Goal: Book appointment/travel/reservation

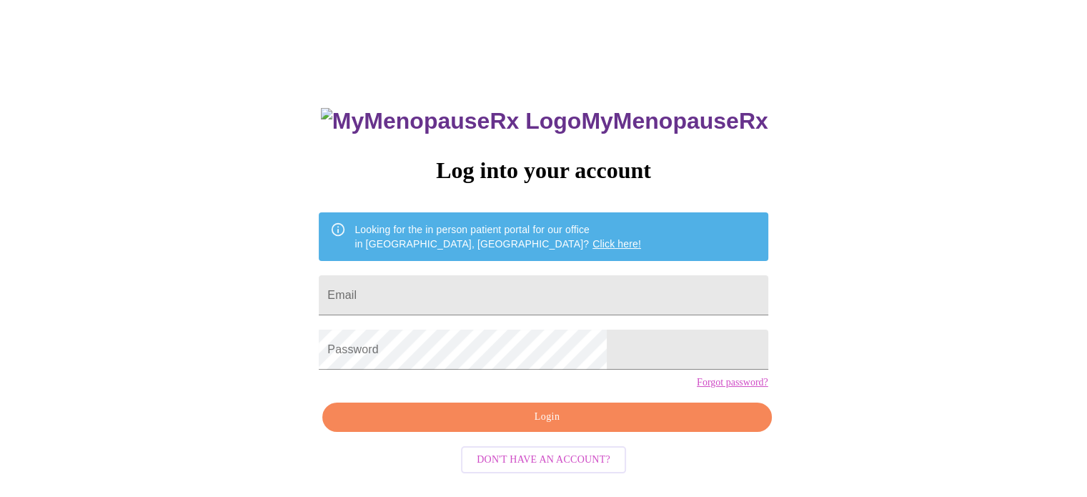
scroll to position [27, 0]
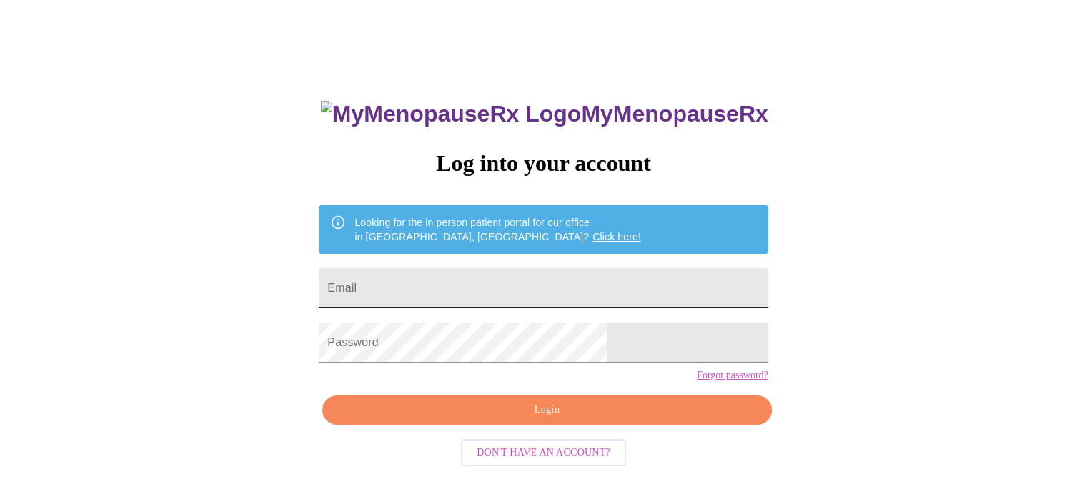
click at [451, 285] on input "Email" at bounding box center [543, 288] width 449 height 40
type input "robynberes@hotmail.com"
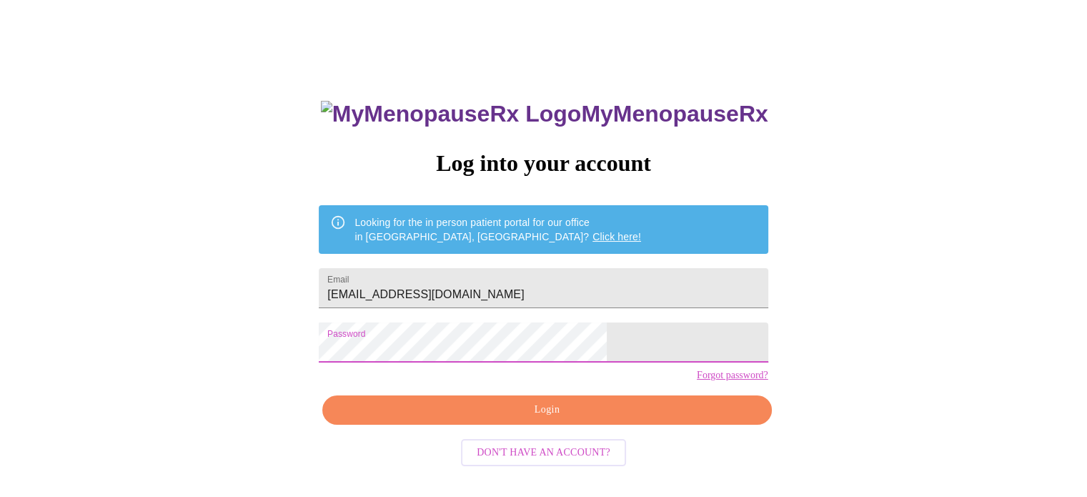
click at [596, 419] on span "Login" at bounding box center [547, 410] width 416 height 18
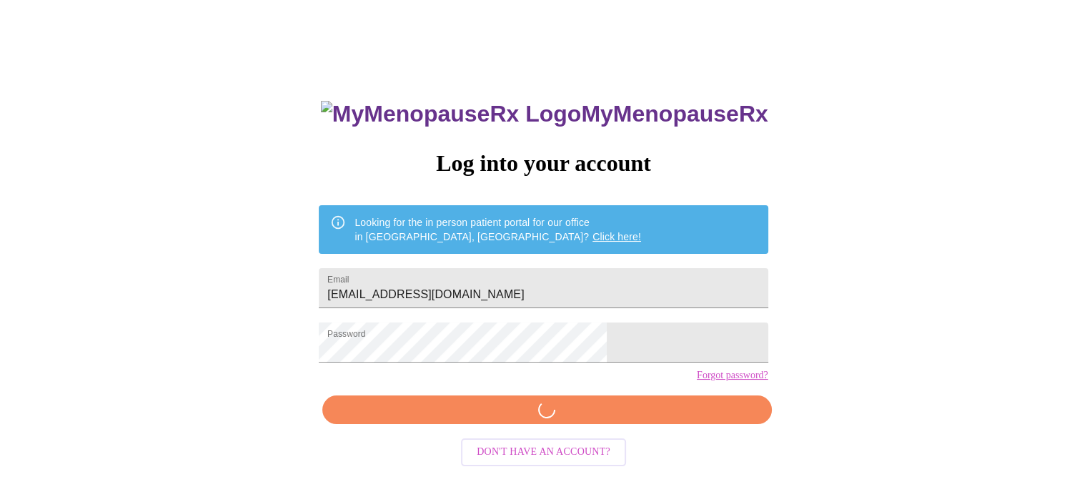
scroll to position [26, 0]
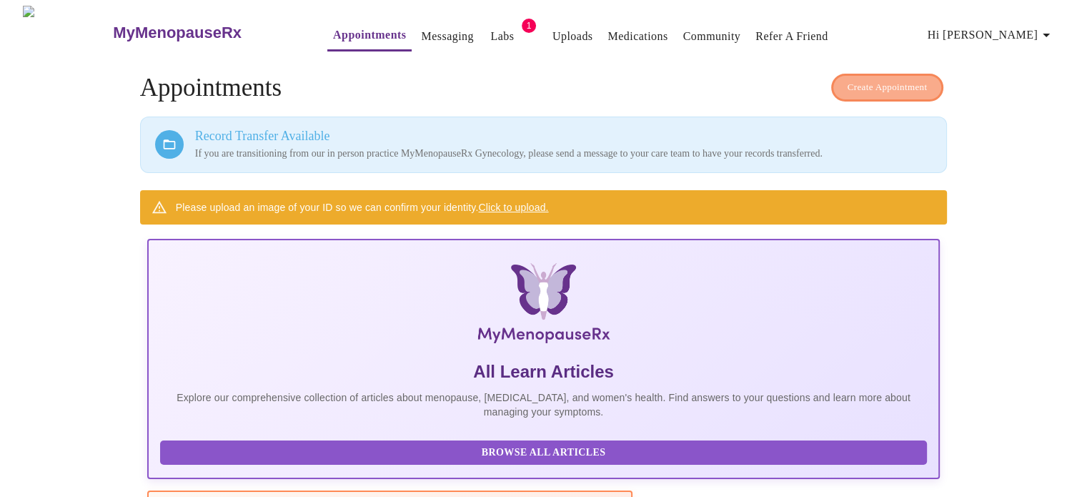
click at [915, 84] on span "Create Appointment" at bounding box center [888, 87] width 80 height 16
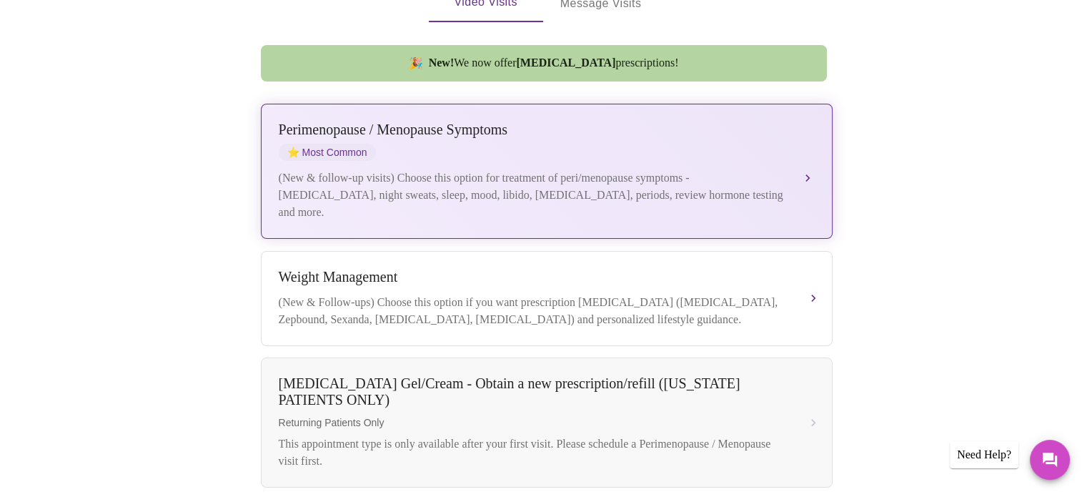
click at [603, 149] on div "Perimenopause / Menopause Symptoms ⭐ Most Common (New & follow-up visits) Choos…" at bounding box center [547, 171] width 536 height 99
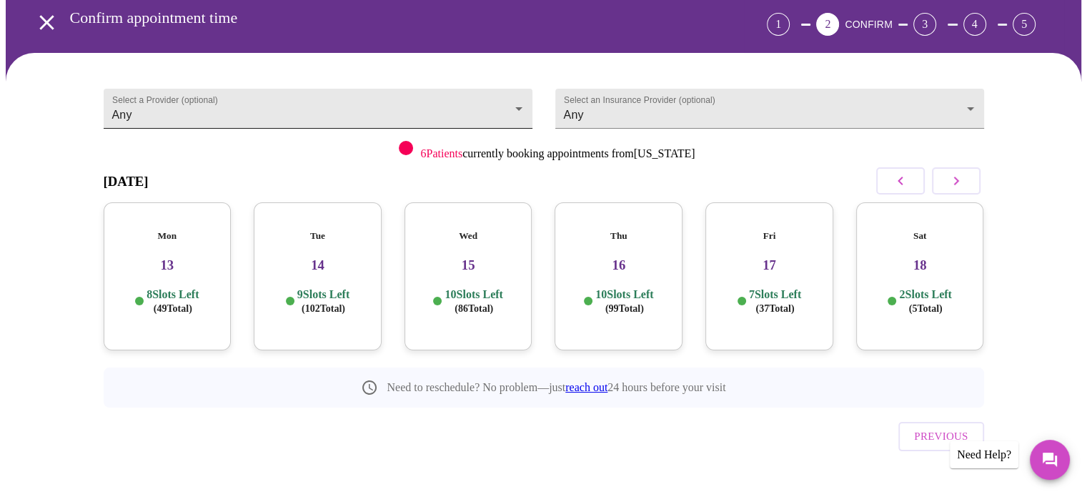
click at [258, 108] on body "MyMenopauseRx Appointments Messaging Labs 1 Uploads Medications Community Refer…" at bounding box center [544, 232] width 1076 height 580
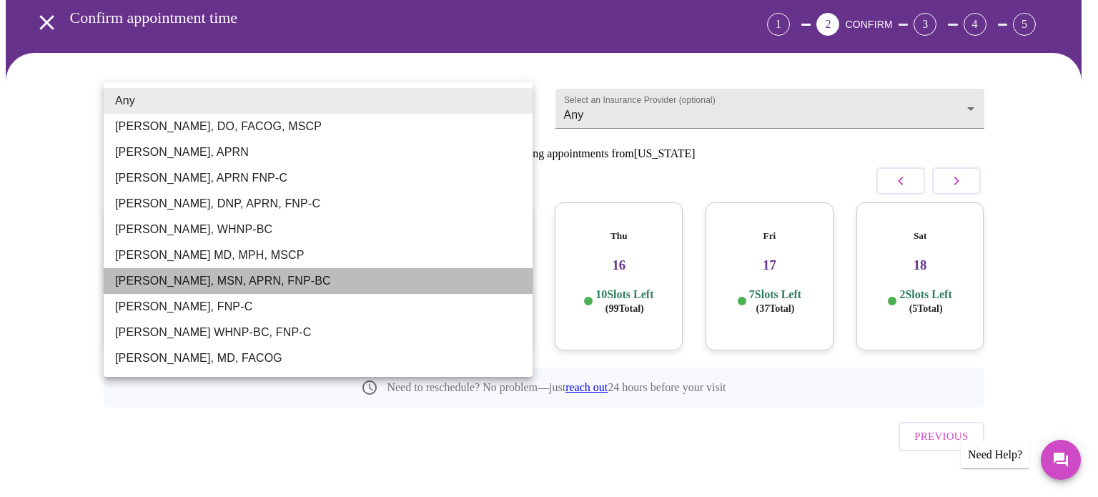
click at [229, 279] on li "[PERSON_NAME], MSN, APRN, FNP-BC" at bounding box center [318, 281] width 429 height 26
type input "[PERSON_NAME], MSN, APRN, FNP-BC"
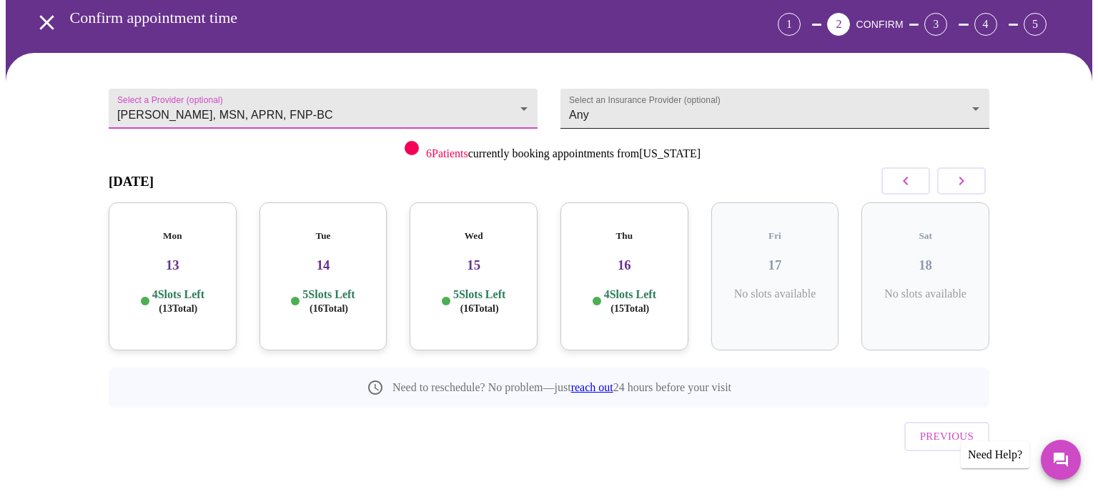
click at [597, 109] on body "MyMenopauseRx Appointments Messaging Labs 1 Uploads Medications Community Refer…" at bounding box center [549, 232] width 1086 height 580
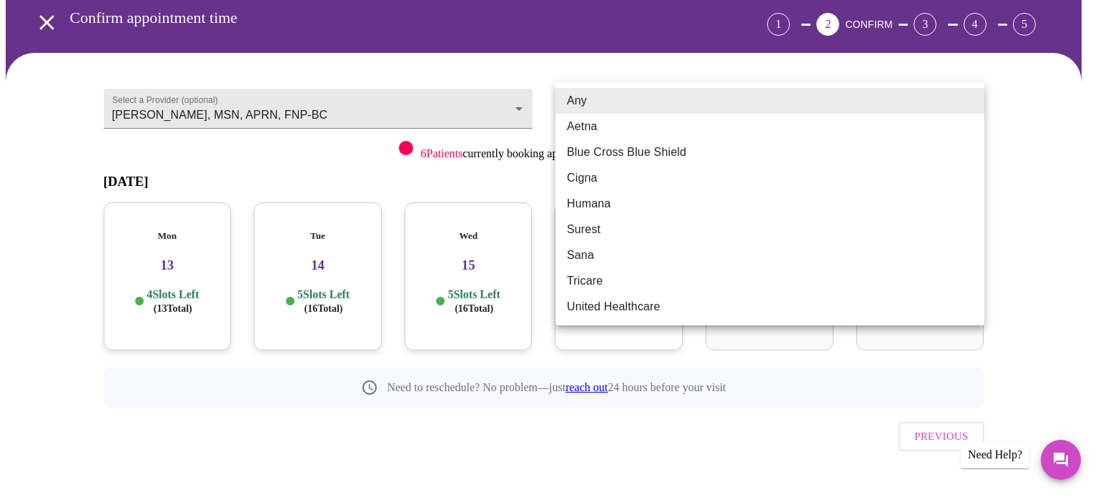
click at [603, 150] on li "Blue Cross Blue Shield" at bounding box center [769, 152] width 429 height 26
type input "Blue Cross Blue Shield"
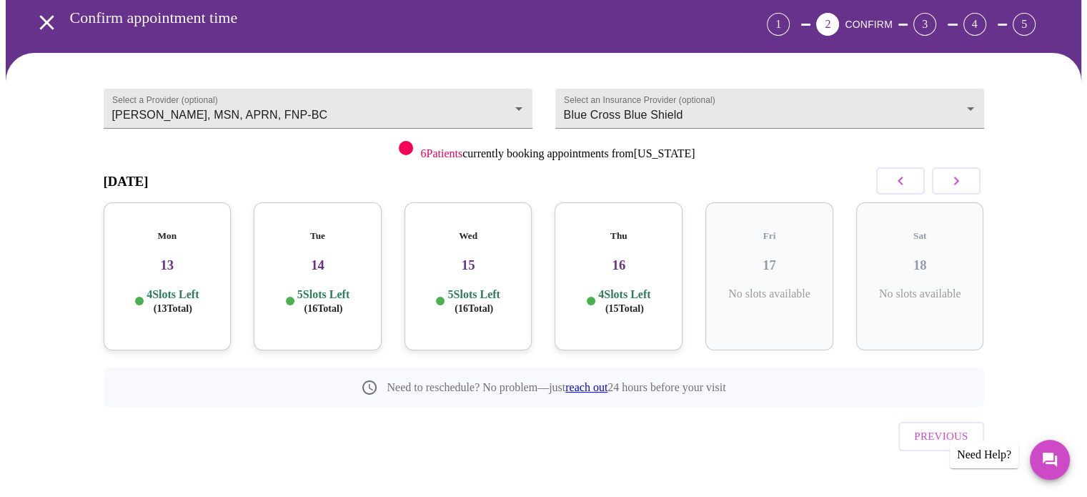
click at [206, 257] on h3 "13" at bounding box center [167, 265] width 105 height 16
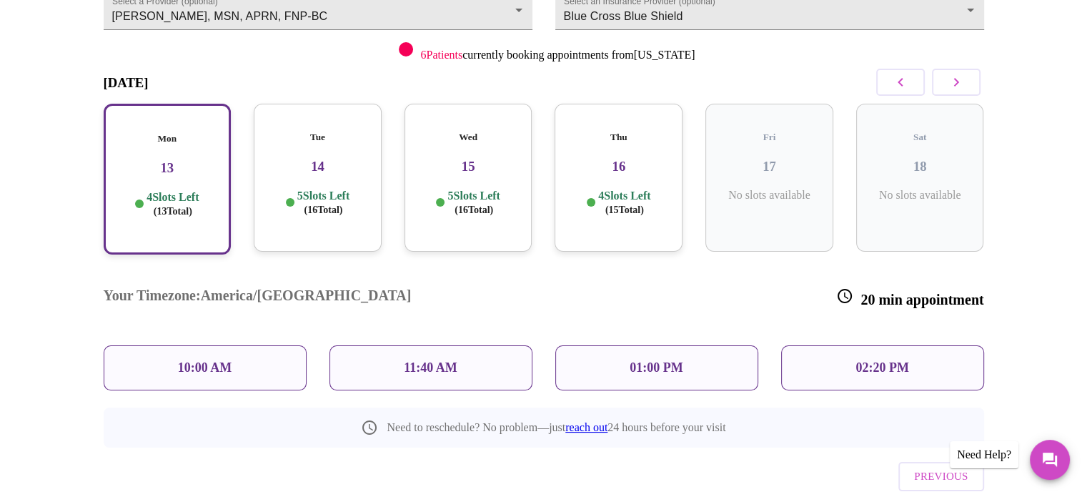
scroll to position [179, 0]
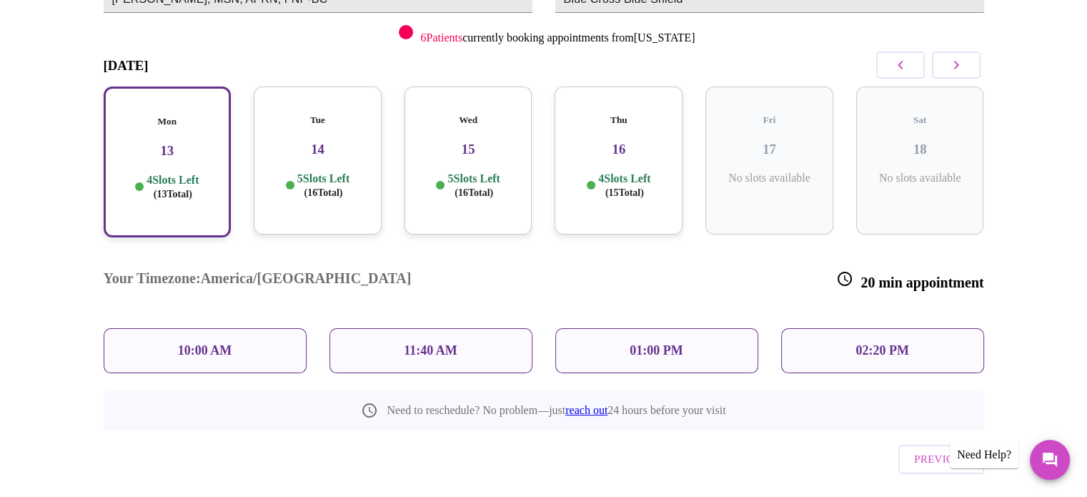
click at [197, 343] on p "10:00 AM" at bounding box center [205, 350] width 54 height 15
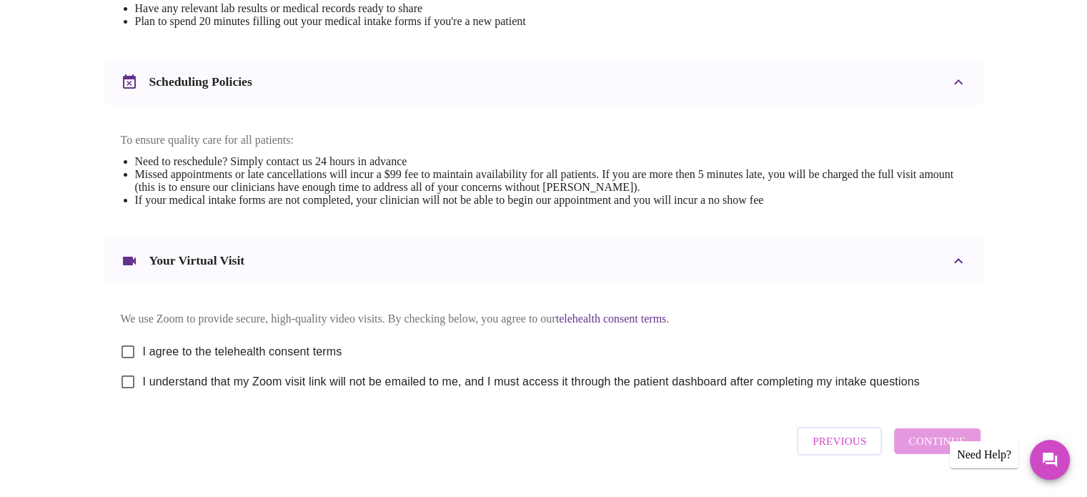
scroll to position [500, 0]
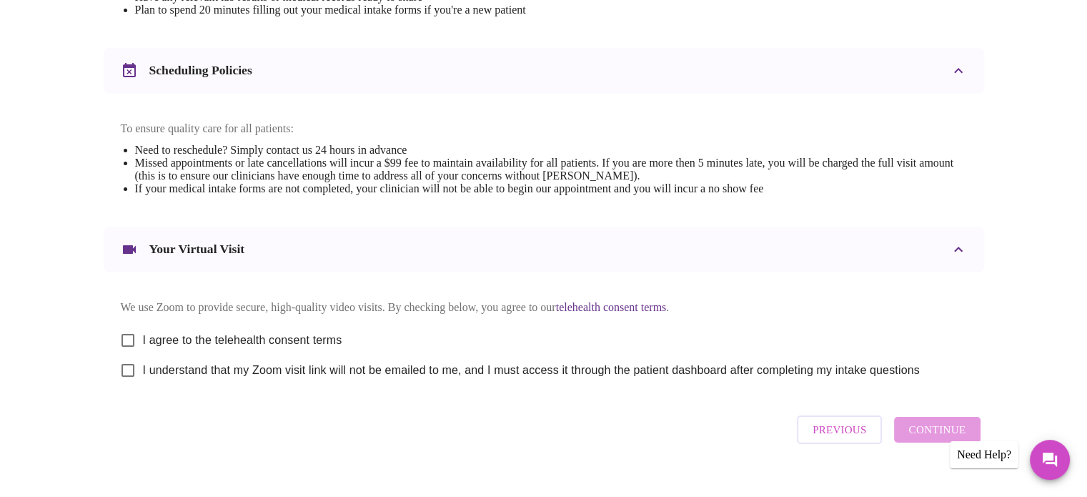
click at [129, 352] on input "I agree to the telehealth consent terms" at bounding box center [128, 340] width 30 height 30
checkbox input "true"
click at [129, 385] on input "I understand that my Zoom visit link will not be emailed to me, and I must acce…" at bounding box center [128, 370] width 30 height 30
checkbox input "true"
click at [912, 439] on span "Continue" at bounding box center [936, 429] width 57 height 19
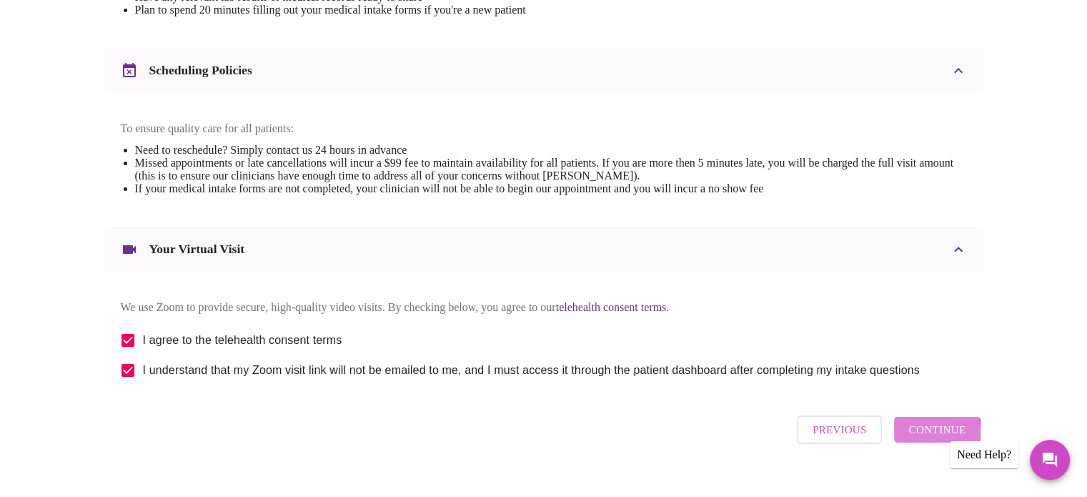
scroll to position [111, 0]
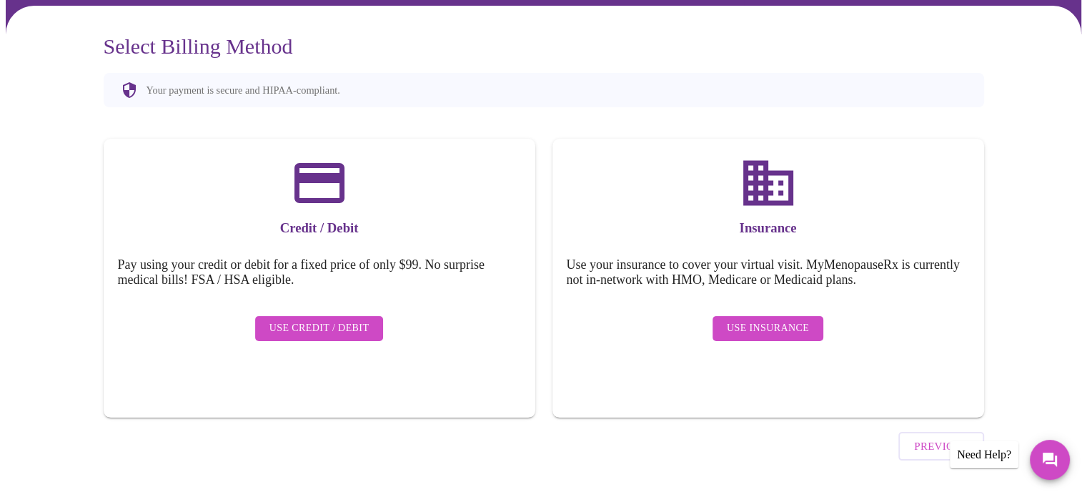
click at [808, 319] on button "Use Insurance" at bounding box center [768, 328] width 111 height 25
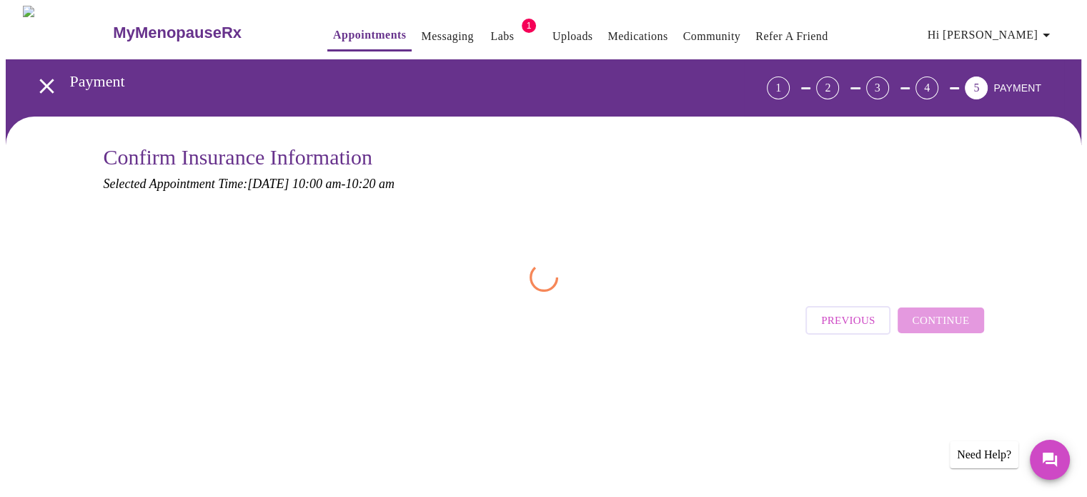
scroll to position [0, 0]
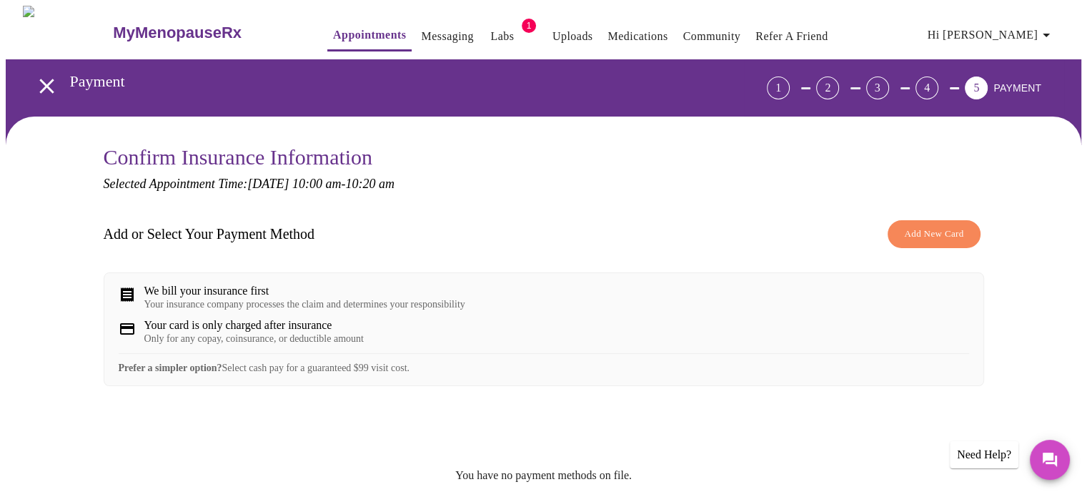
click at [896, 237] on button "Add New Card" at bounding box center [934, 234] width 92 height 28
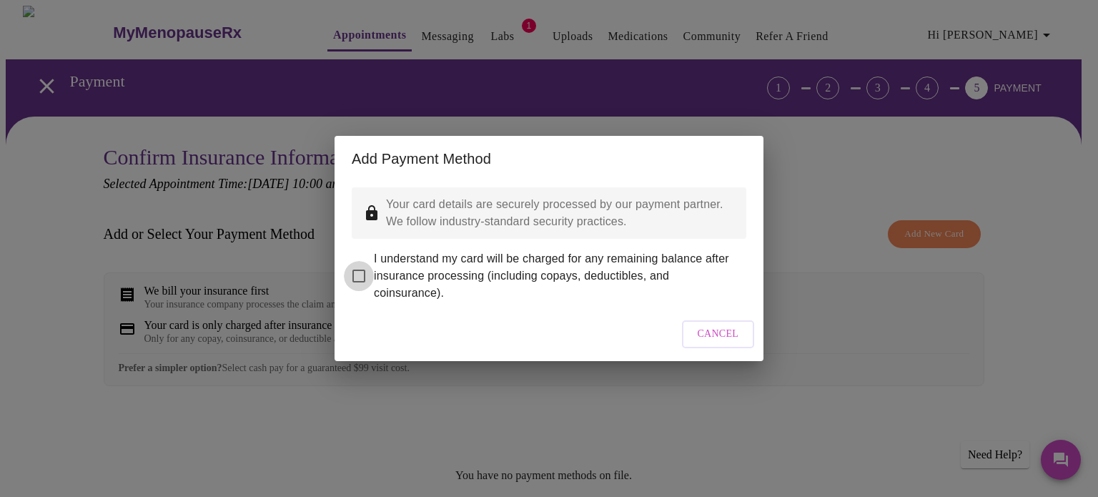
click at [359, 266] on input "I understand my card will be charged for any remaining balance after insurance …" at bounding box center [359, 276] width 30 height 30
checkbox input "true"
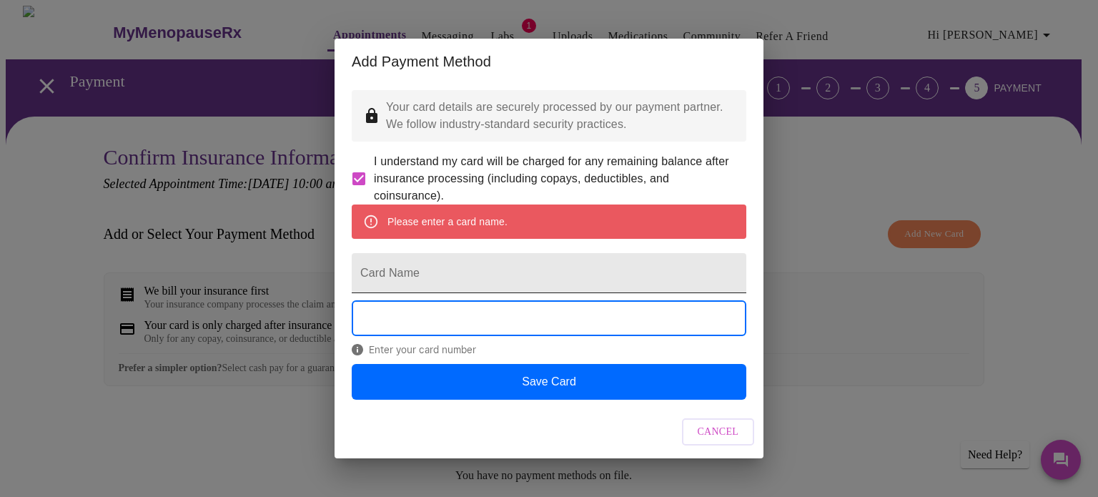
click at [470, 276] on input "Card Name" at bounding box center [549, 273] width 395 height 40
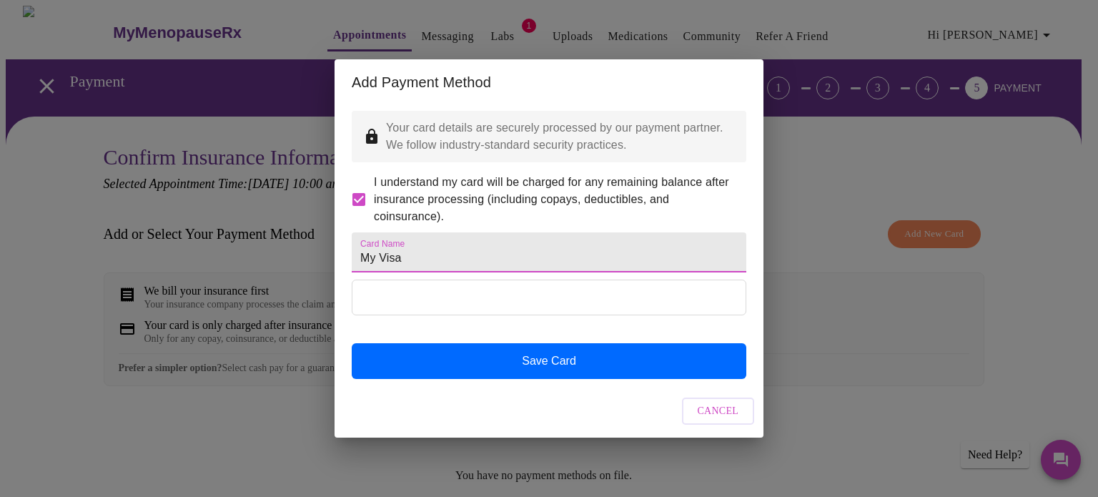
type input "My Visa"
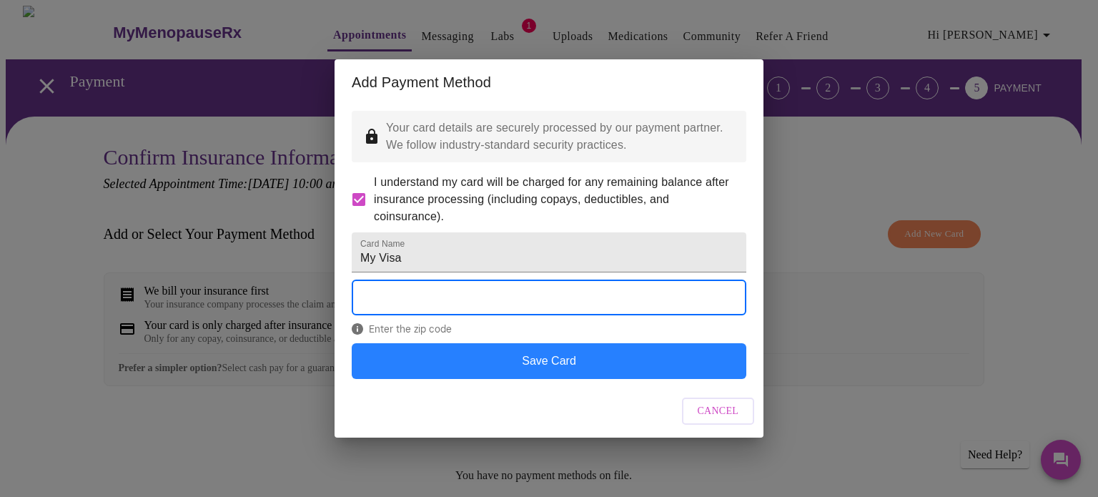
click at [545, 379] on button "Save Card" at bounding box center [549, 361] width 395 height 36
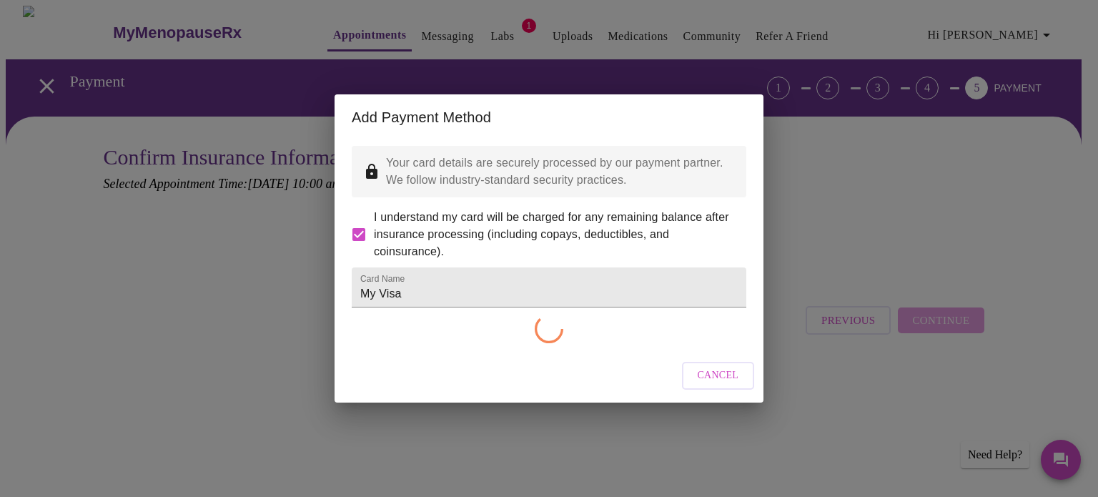
checkbox input "false"
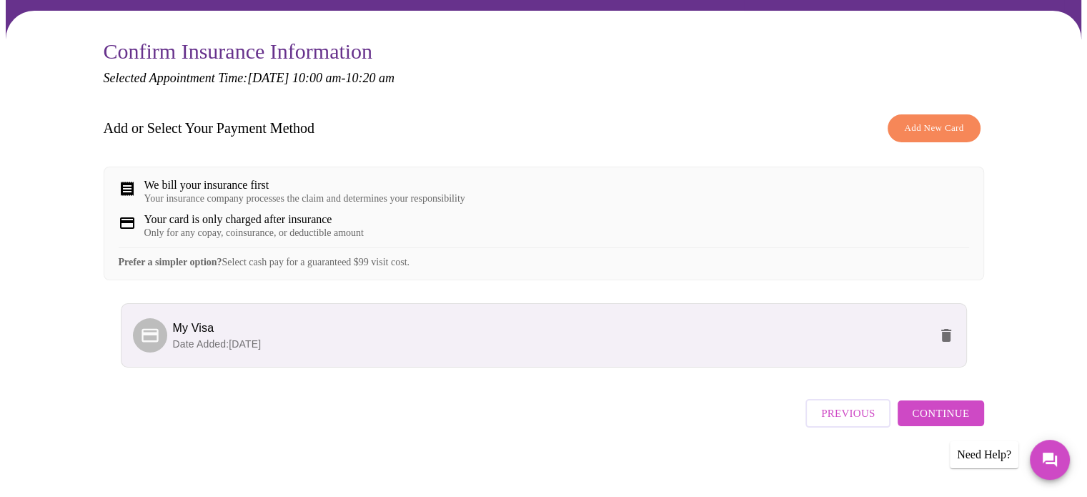
scroll to position [123, 0]
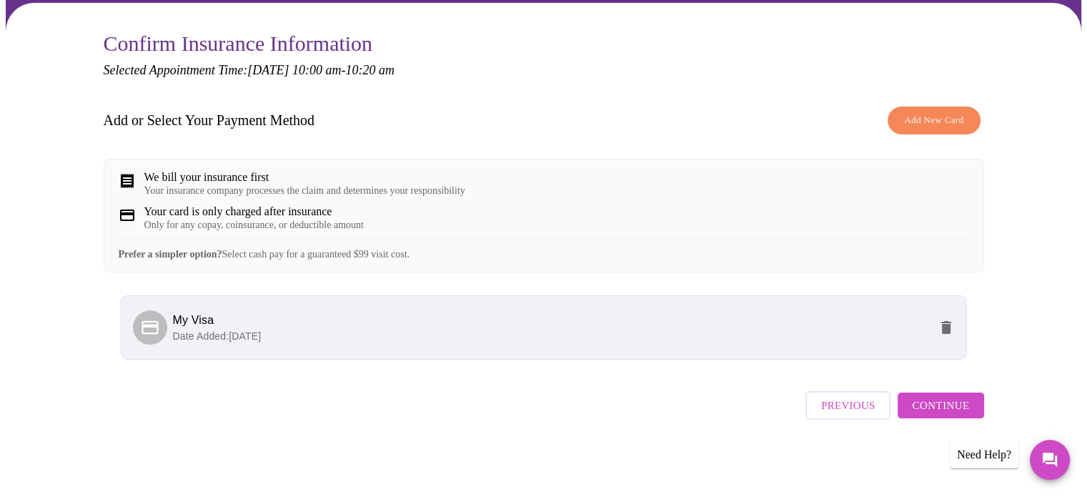
click at [942, 409] on span "Continue" at bounding box center [940, 405] width 57 height 19
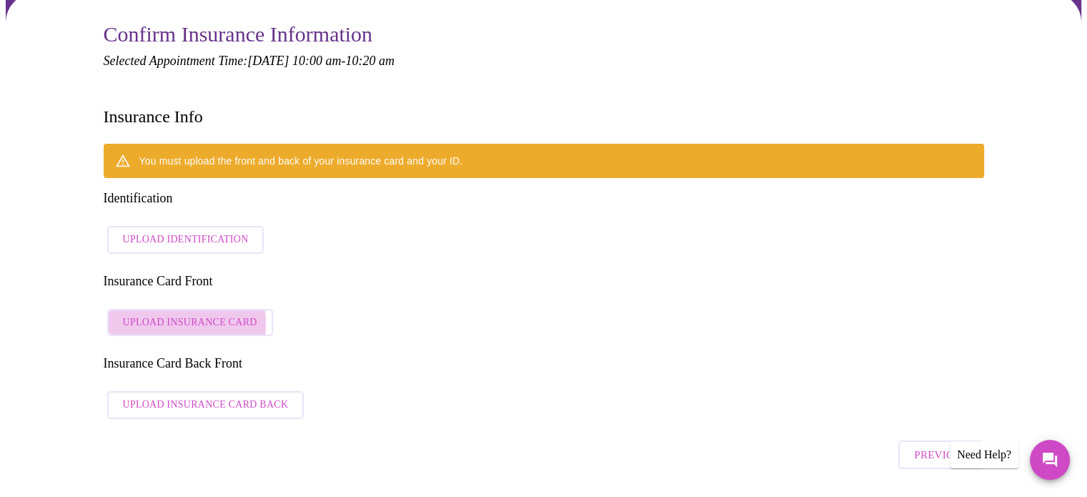
click at [147, 314] on span "Upload Insurance Card" at bounding box center [190, 323] width 134 height 18
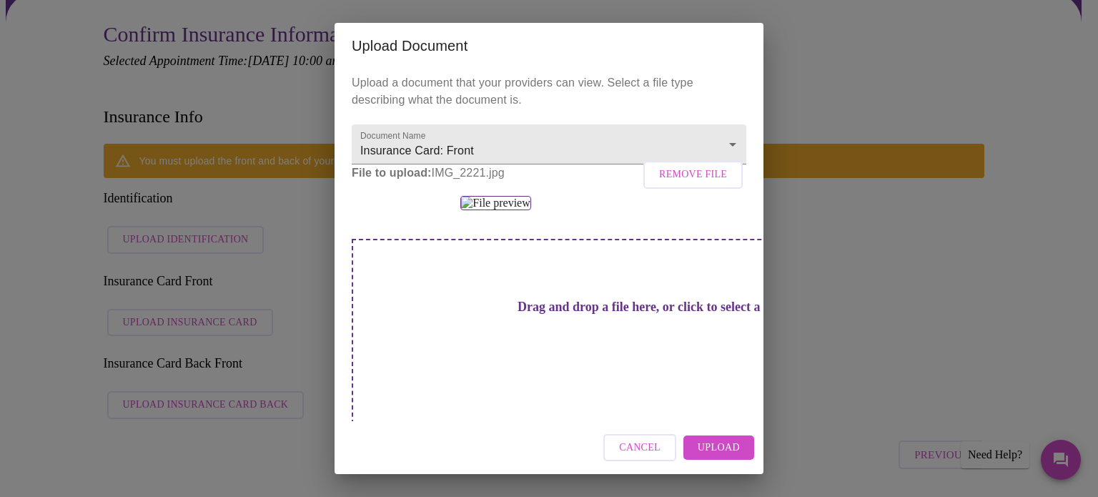
click at [718, 451] on span "Upload" at bounding box center [719, 448] width 42 height 18
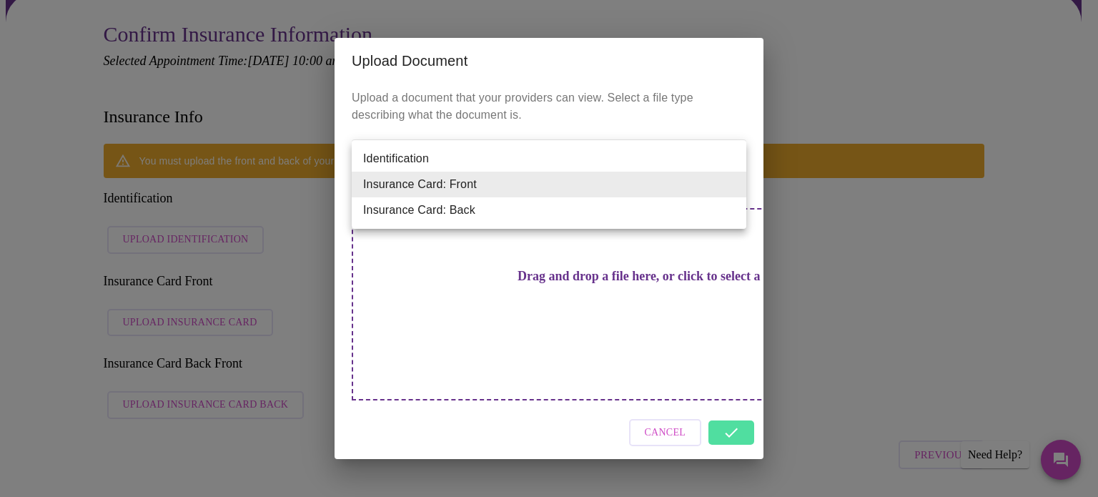
click at [468, 211] on li "Insurance Card: Back" at bounding box center [549, 210] width 395 height 26
type input "Insurance Card: Back"
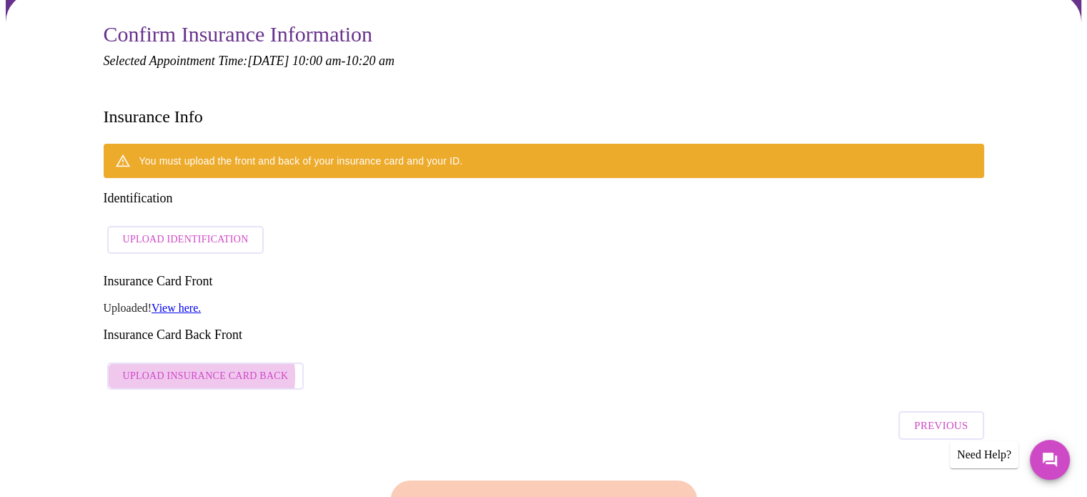
click at [188, 367] on span "Upload Insurance Card Back" at bounding box center [206, 376] width 166 height 18
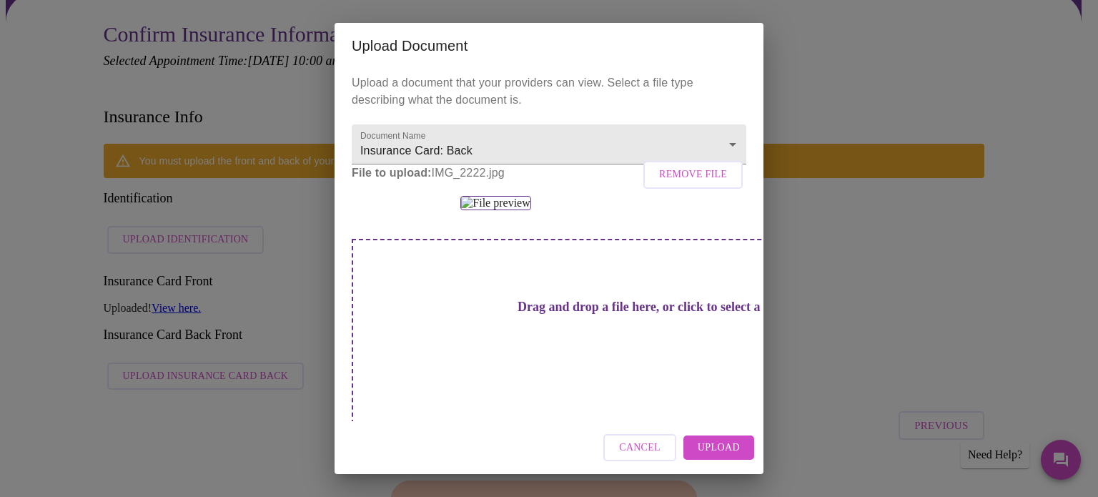
click at [713, 452] on span "Upload" at bounding box center [719, 448] width 42 height 18
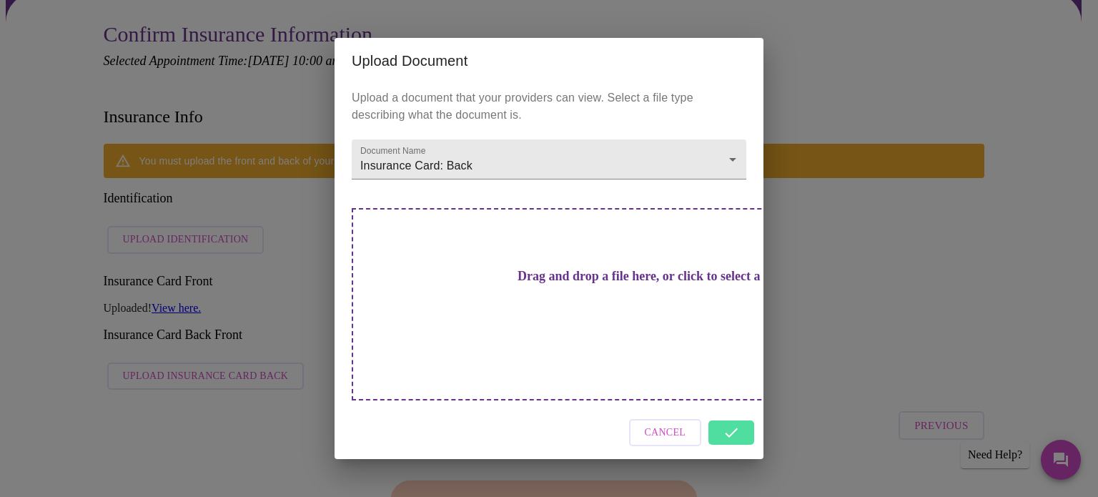
click at [732, 411] on div "Cancel" at bounding box center [548, 433] width 429 height 54
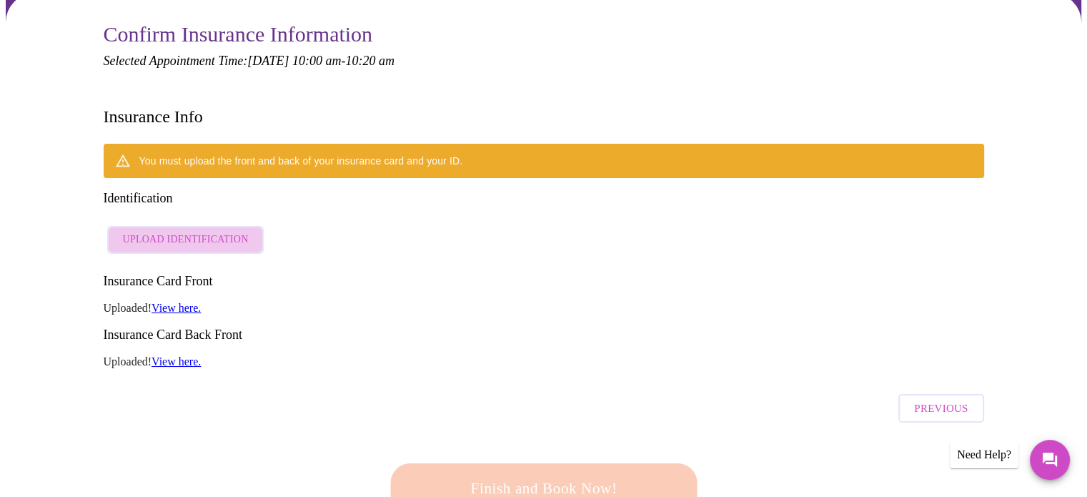
click at [226, 231] on span "Upload Identification" at bounding box center [186, 240] width 126 height 18
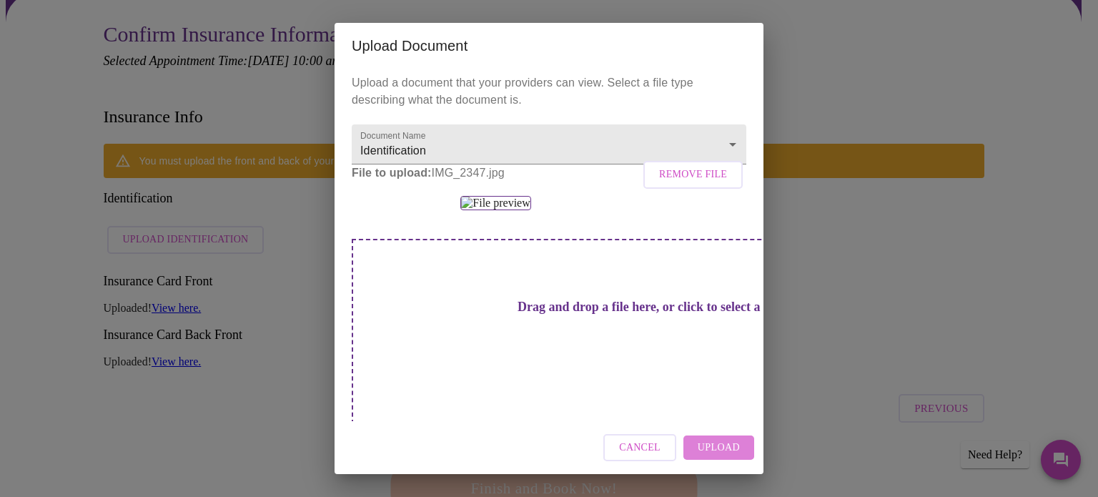
click at [708, 442] on span "Upload" at bounding box center [719, 448] width 42 height 18
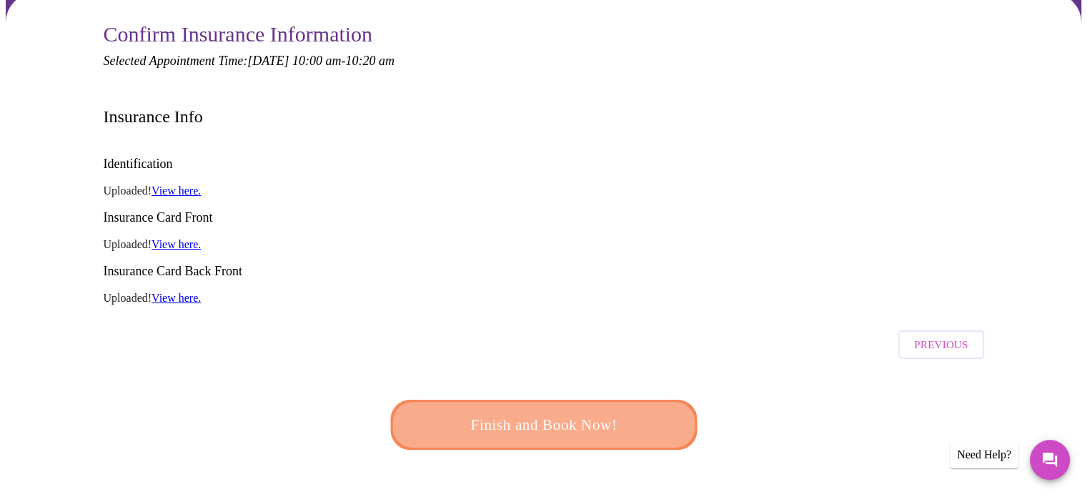
click at [620, 412] on span "Finish and Book Now!" at bounding box center [543, 425] width 264 height 26
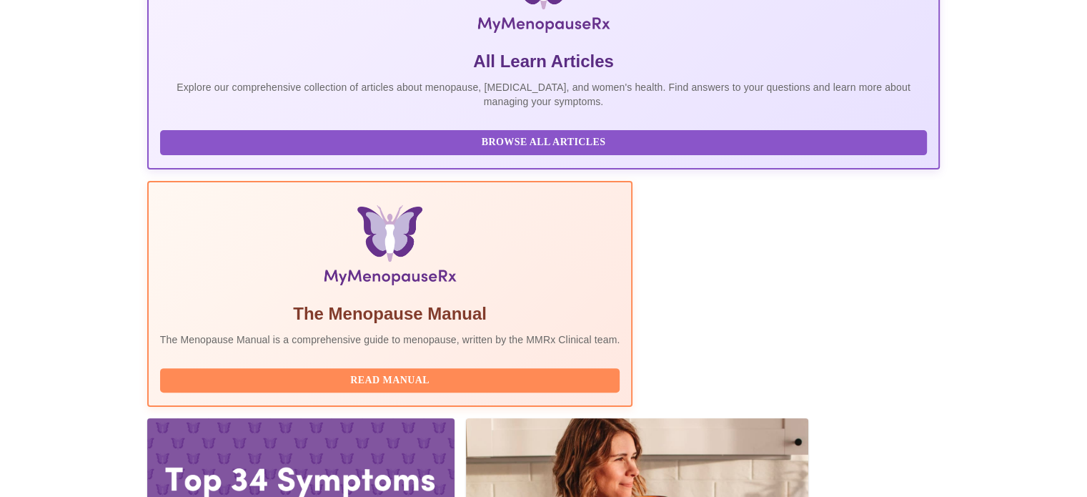
scroll to position [357, 0]
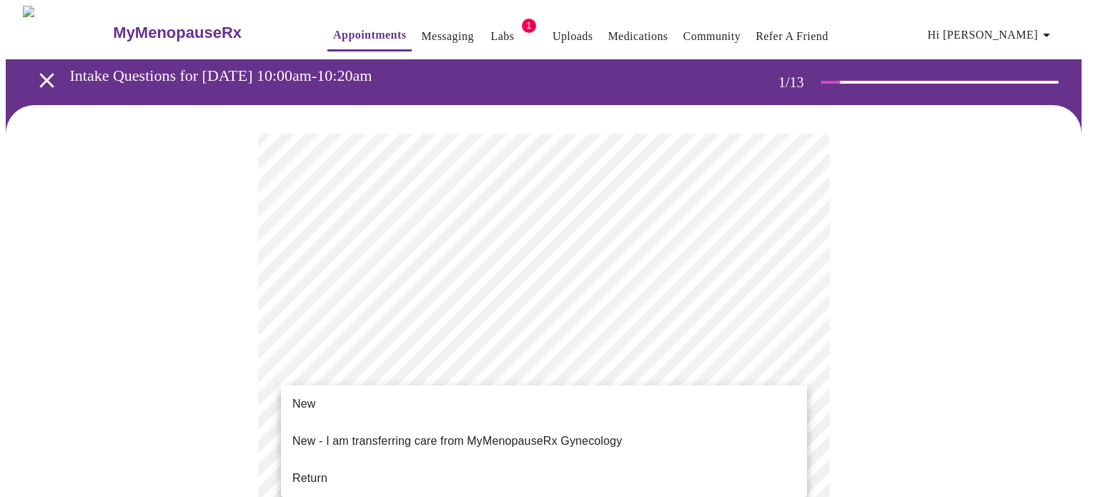
click at [319, 471] on span "Return" at bounding box center [309, 478] width 35 height 17
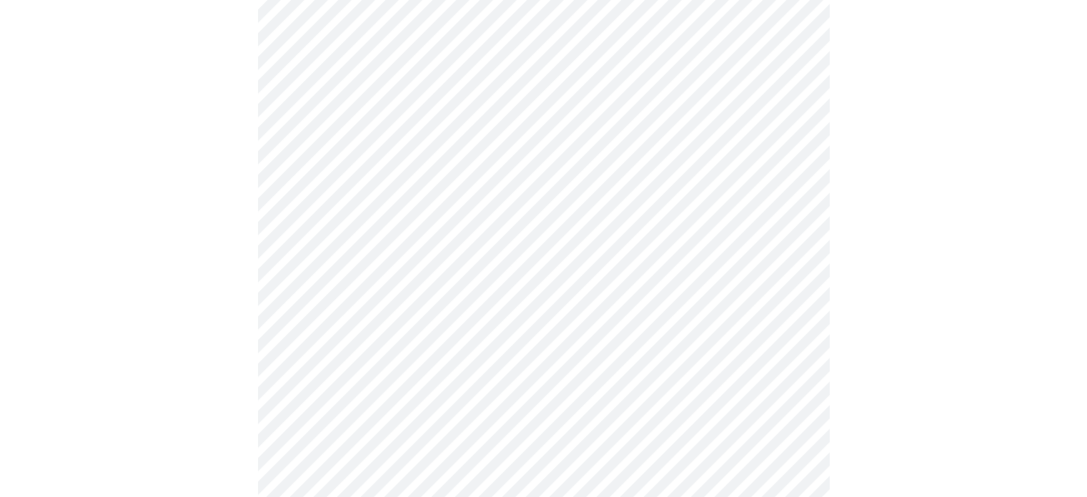
scroll to position [833, 0]
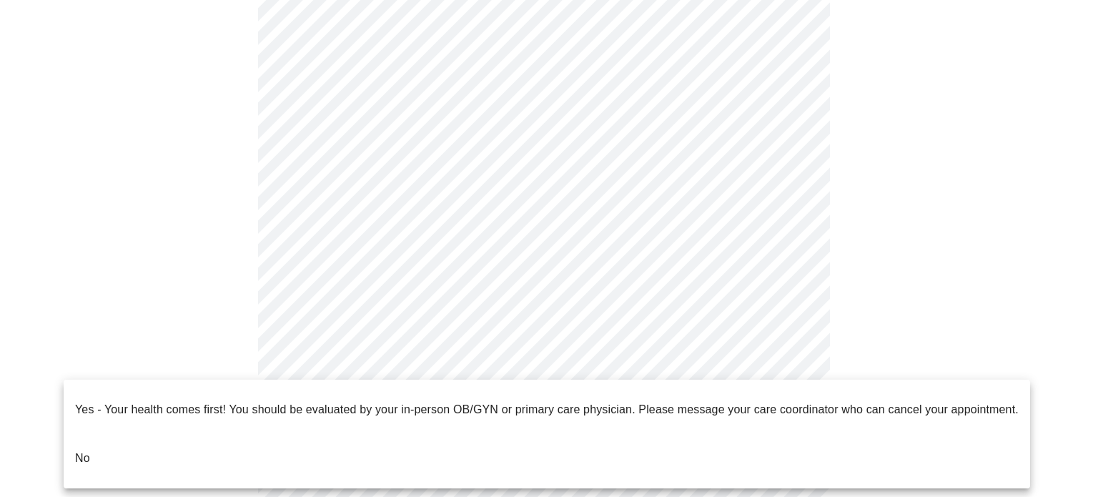
click at [86, 450] on p "No" at bounding box center [82, 458] width 15 height 17
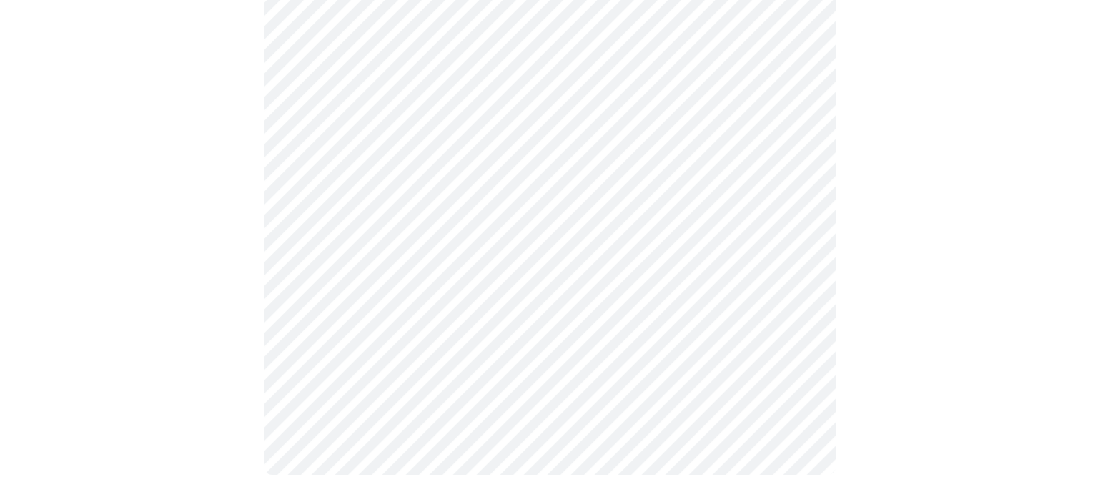
scroll to position [0, 0]
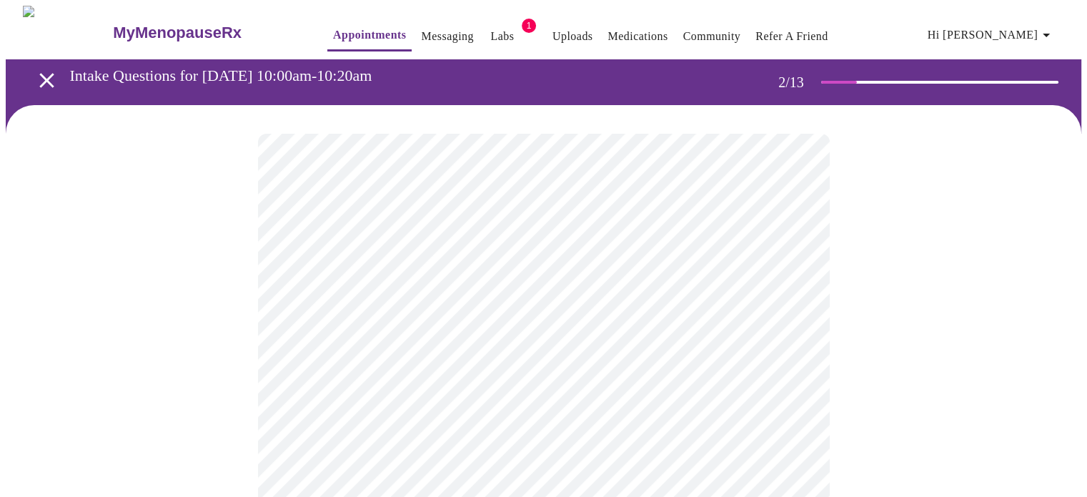
click at [712, 302] on body "MyMenopauseRx Appointments Messaging Labs 1 Uploads Medications Community Refer…" at bounding box center [544, 501] width 1076 height 991
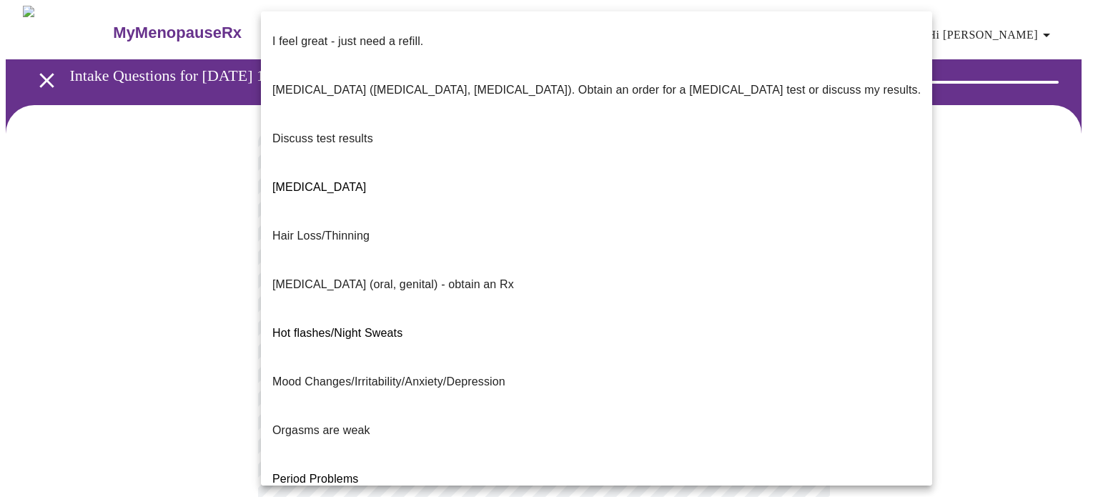
click at [398, 35] on p "I feel great - just need a refill." at bounding box center [347, 41] width 151 height 17
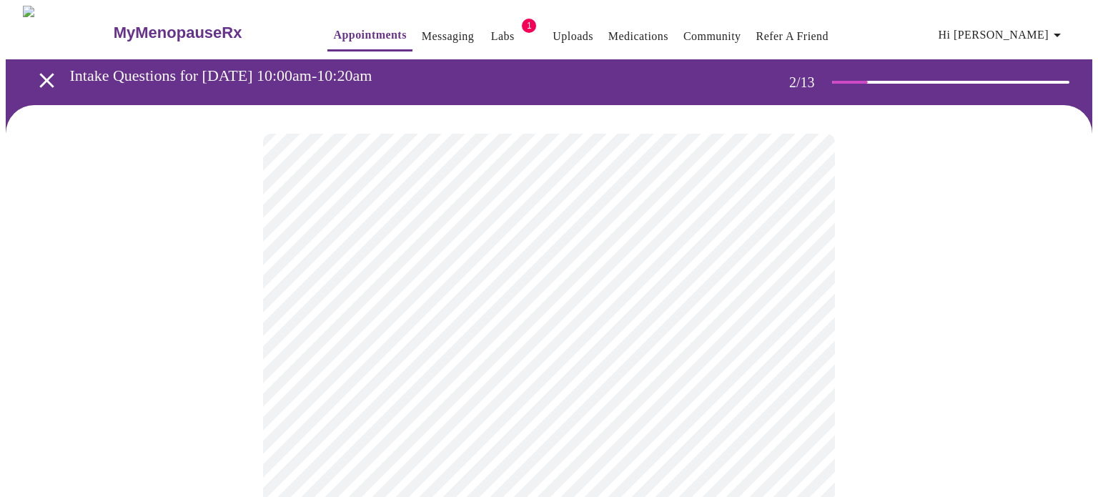
click at [360, 427] on body "MyMenopauseRx Appointments Messaging Labs 1 Uploads Medications Community Refer…" at bounding box center [549, 497] width 1086 height 983
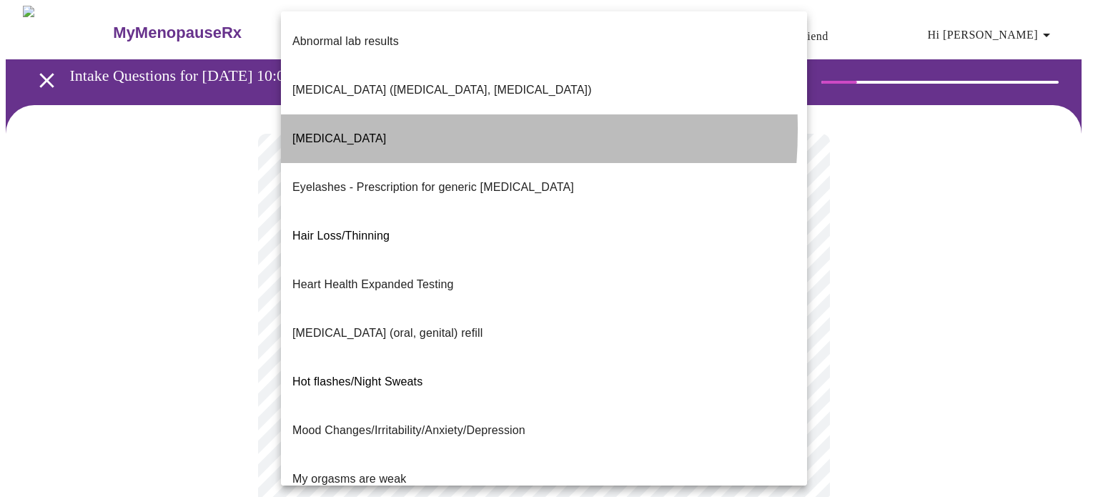
click at [339, 132] on span "Decreased libido" at bounding box center [339, 138] width 94 height 12
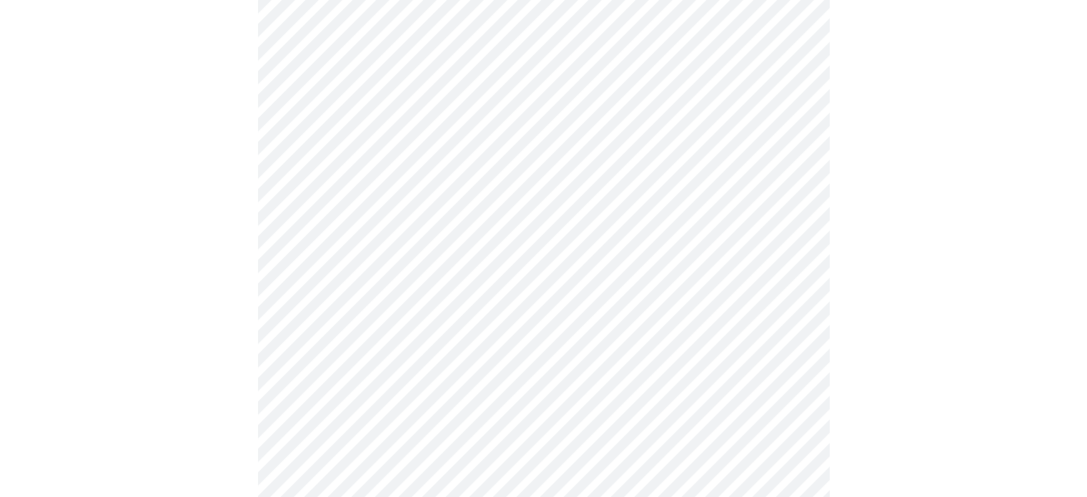
scroll to position [333, 0]
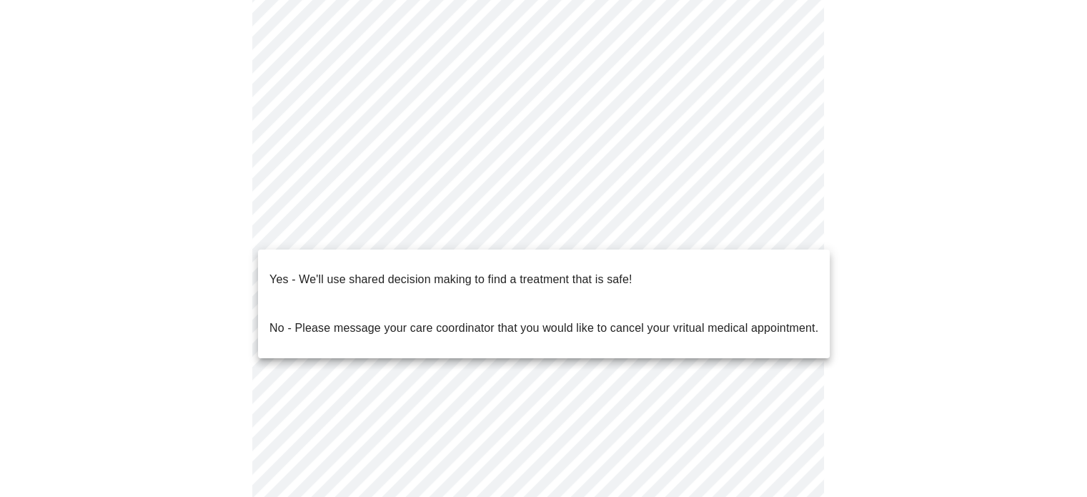
click at [512, 237] on body "MyMenopauseRx Appointments Messaging Labs 1 Uploads Medications Community Refer…" at bounding box center [544, 160] width 1076 height 974
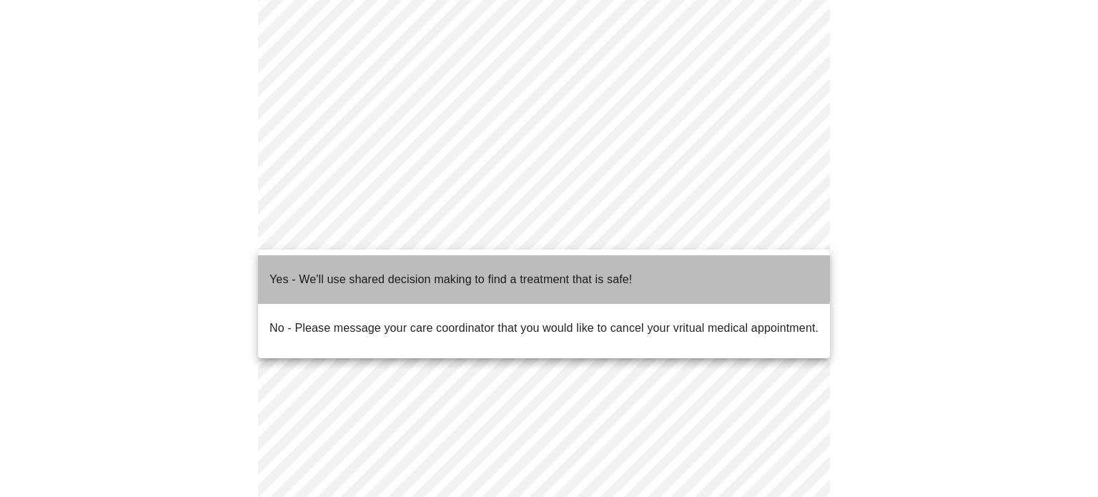
click at [512, 271] on p "Yes - We'll use shared decision making to find a treatment that is safe!" at bounding box center [450, 279] width 362 height 17
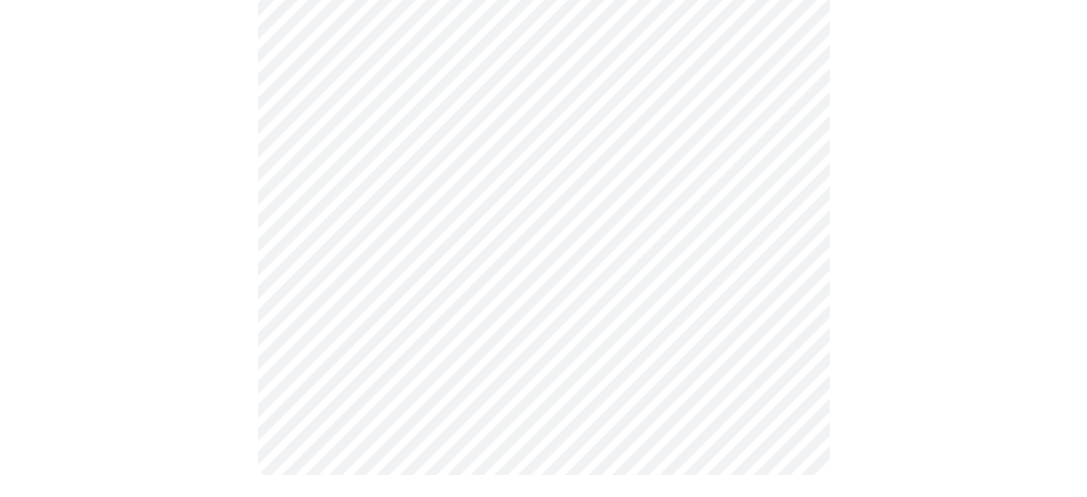
scroll to position [0, 0]
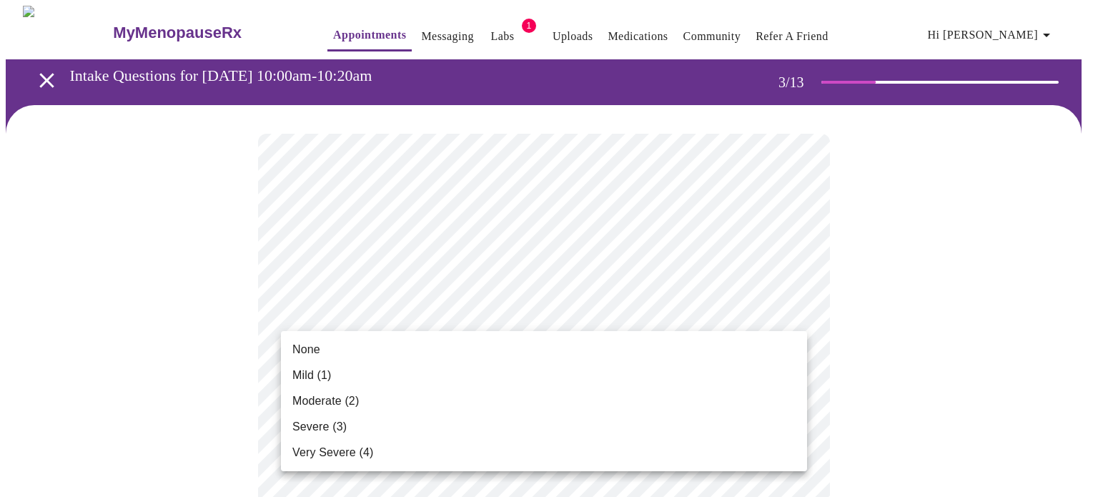
click at [750, 342] on li "None" at bounding box center [544, 350] width 526 height 26
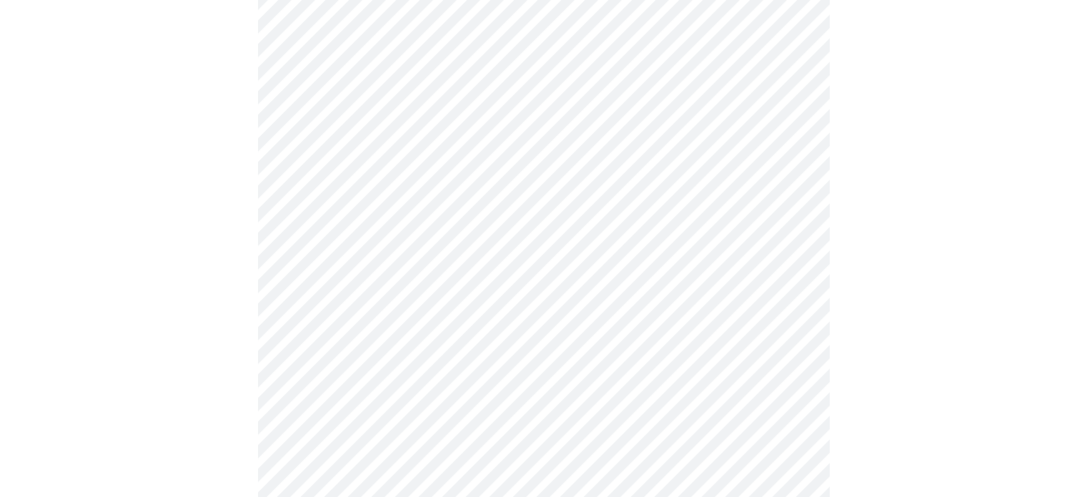
scroll to position [333, 0]
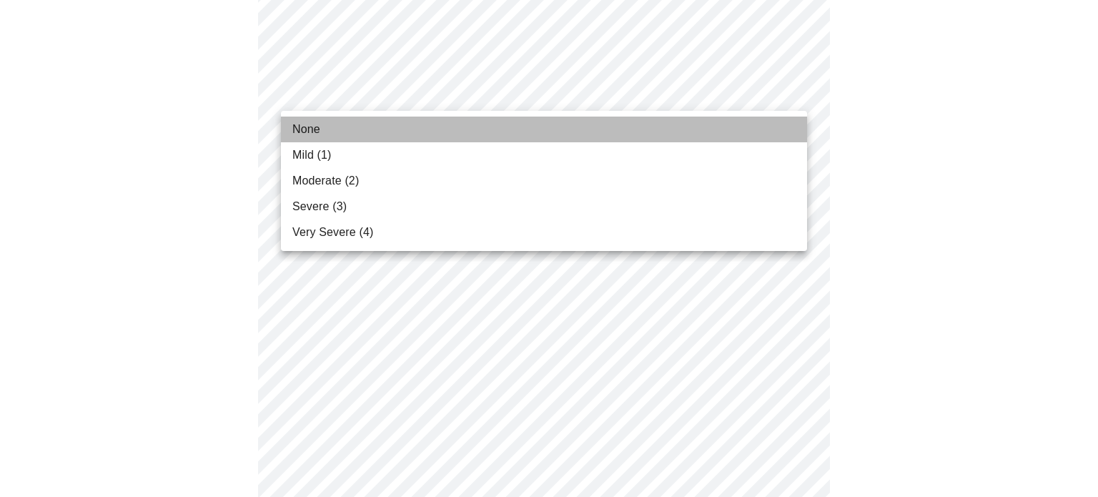
click at [380, 126] on li "None" at bounding box center [544, 129] width 526 height 26
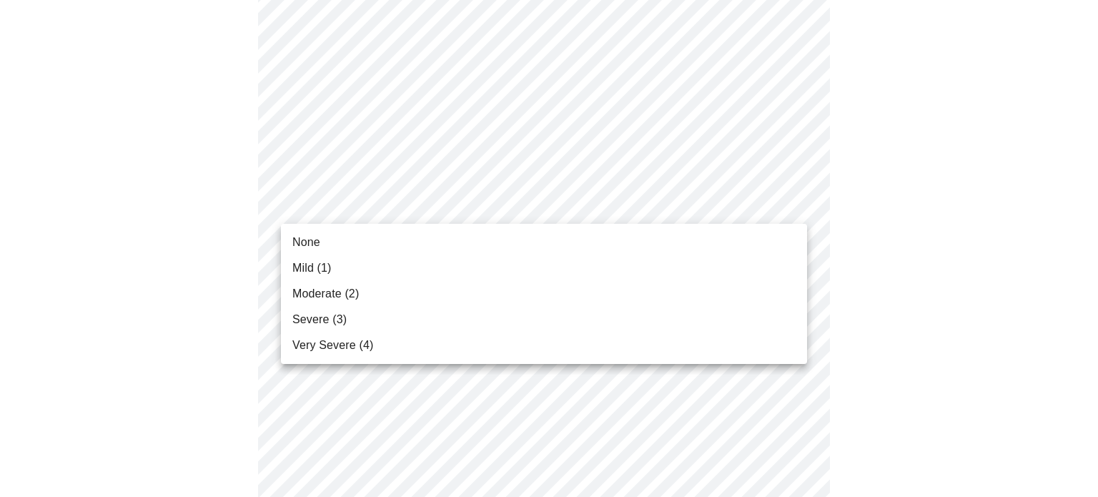
click at [341, 292] on span "Moderate (2)" at bounding box center [325, 293] width 66 height 17
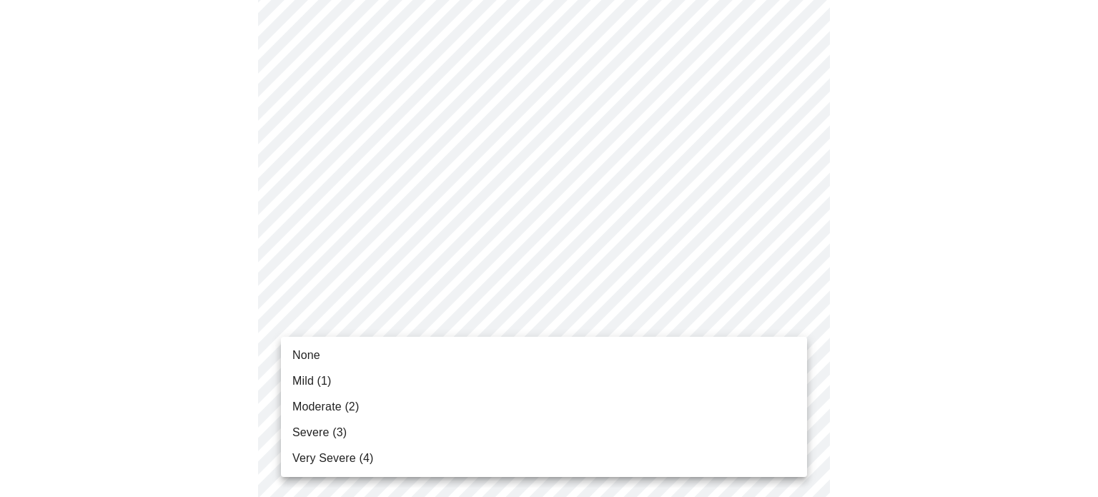
click at [317, 357] on span "None" at bounding box center [306, 355] width 28 height 17
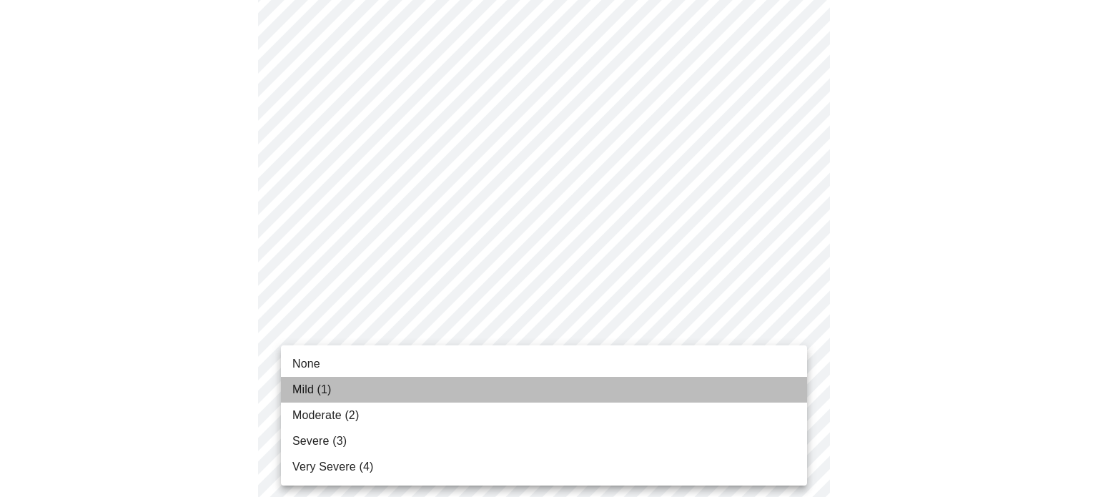
click at [317, 392] on span "Mild (1)" at bounding box center [311, 389] width 39 height 17
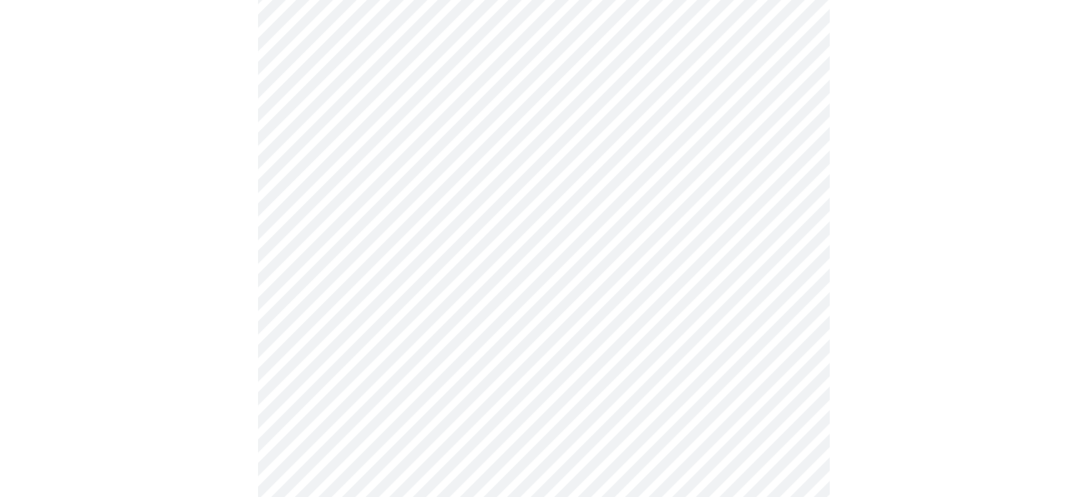
scroll to position [667, 0]
click at [472, 177] on body "MyMenopauseRx Appointments Messaging Labs 1 Uploads Medications Community Refer…" at bounding box center [544, 239] width 1076 height 1800
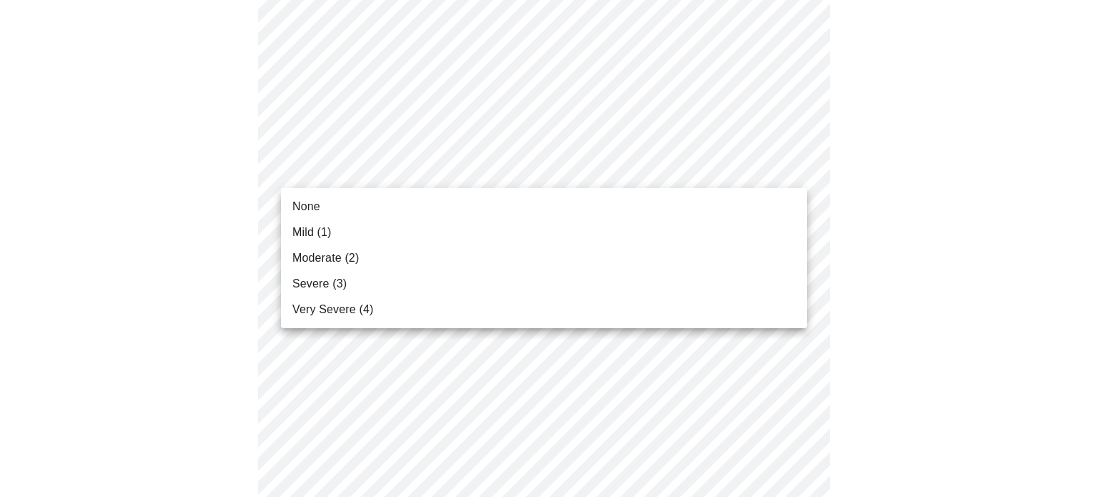
click at [469, 227] on li "Mild (1)" at bounding box center [544, 232] width 526 height 26
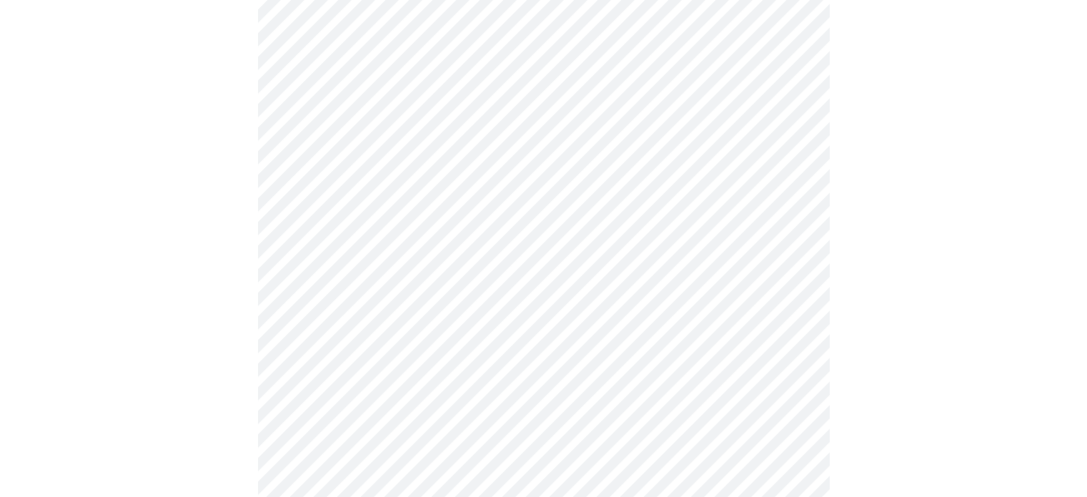
click at [489, 278] on body "MyMenopauseRx Appointments Messaging Labs 1 Uploads Medications Community Refer…" at bounding box center [544, 229] width 1076 height 1780
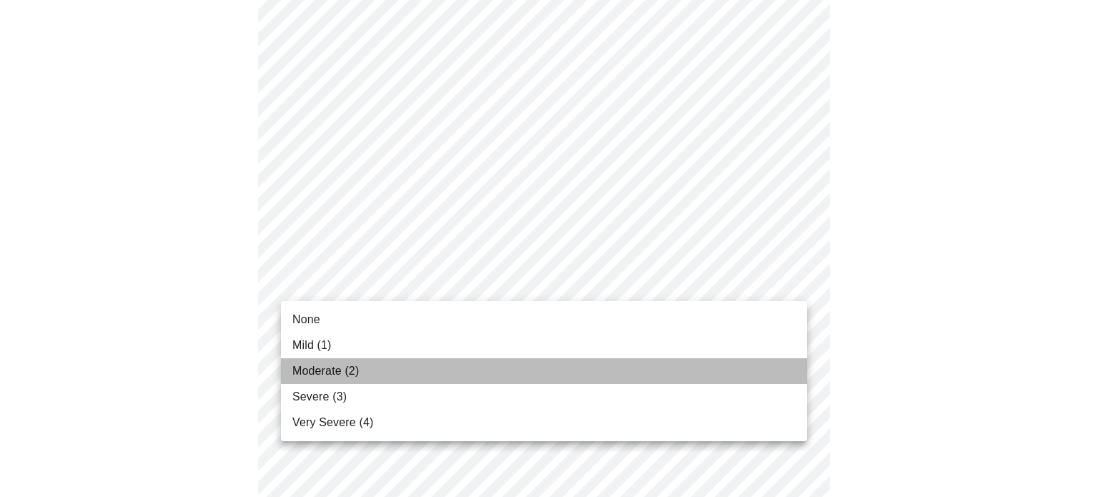
click at [463, 370] on li "Moderate (2)" at bounding box center [544, 371] width 526 height 26
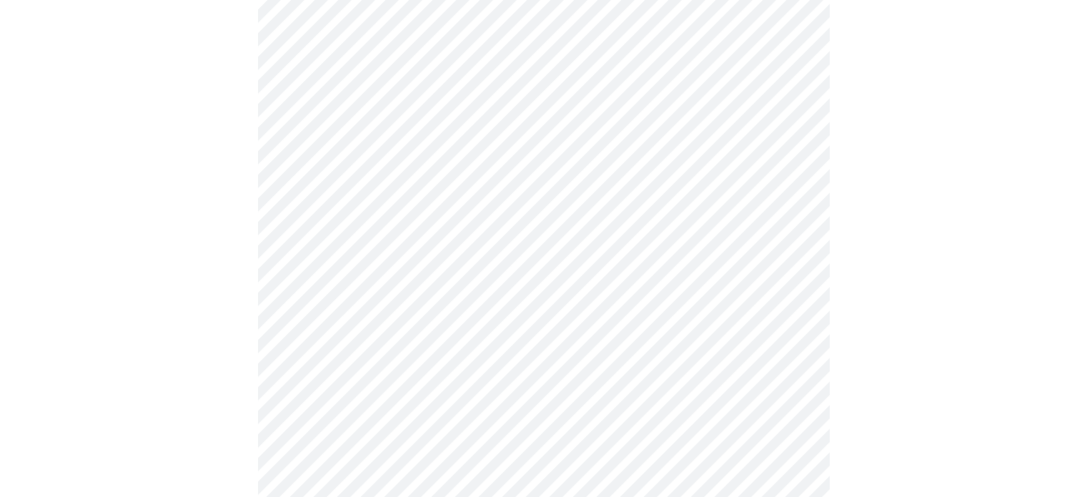
scroll to position [833, 0]
click at [506, 228] on body "MyMenopauseRx Appointments Messaging Labs 1 Uploads Medications Community Refer…" at bounding box center [544, 52] width 1076 height 1760
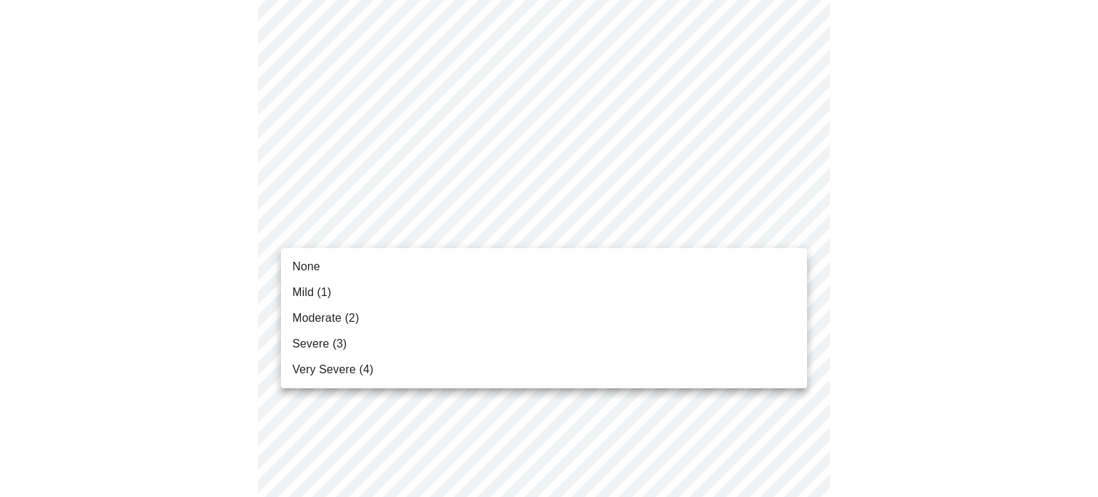
click at [487, 324] on li "Moderate (2)" at bounding box center [544, 318] width 526 height 26
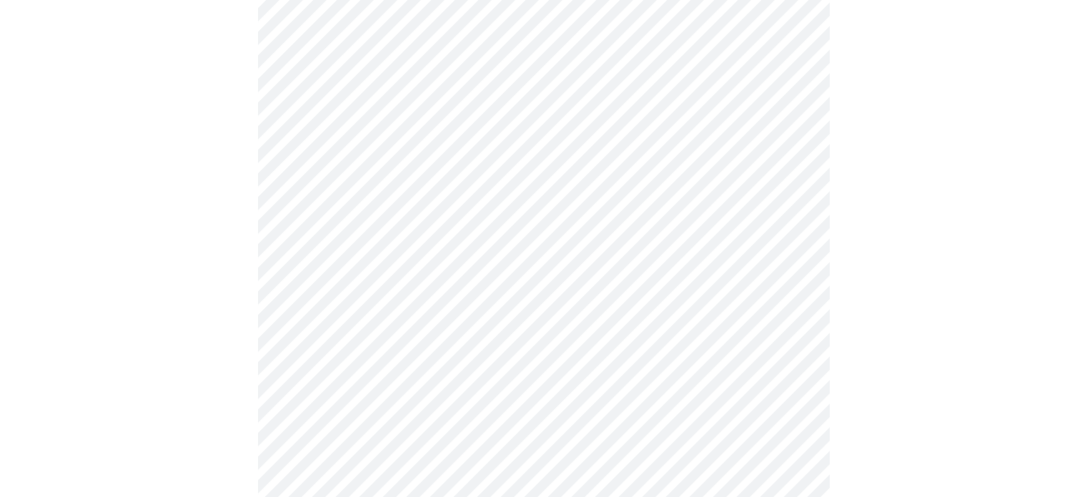
scroll to position [1001, 0]
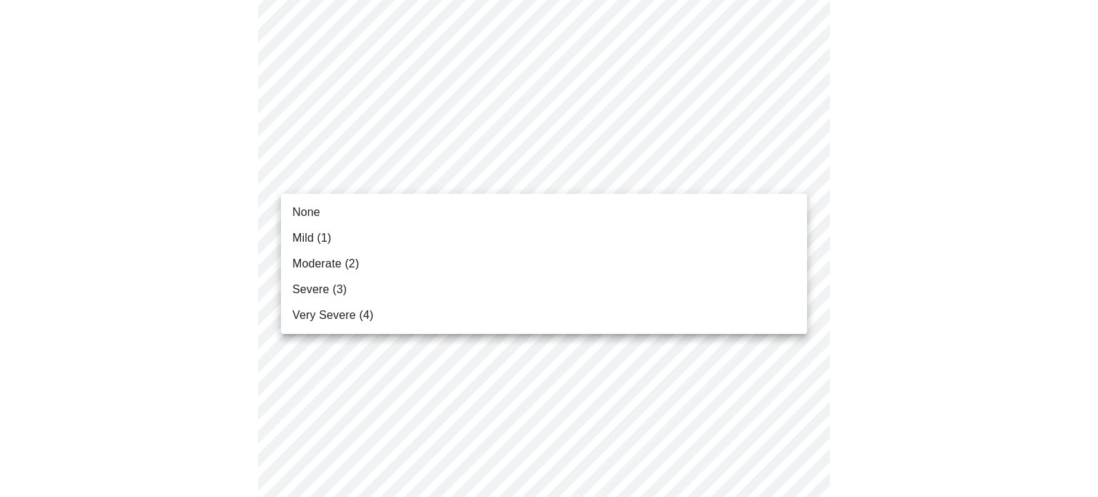
click at [477, 210] on li "None" at bounding box center [544, 212] width 526 height 26
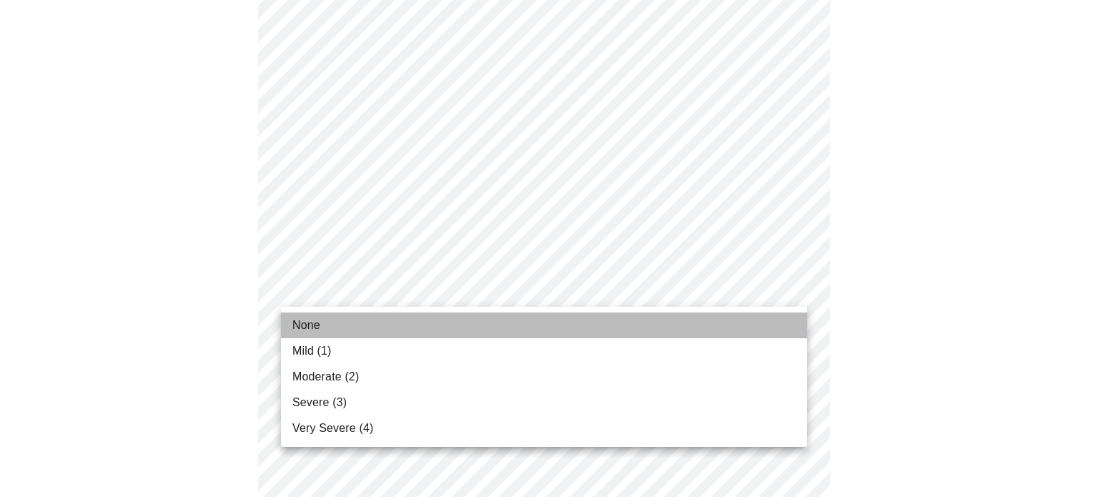
click at [470, 323] on li "None" at bounding box center [544, 325] width 526 height 26
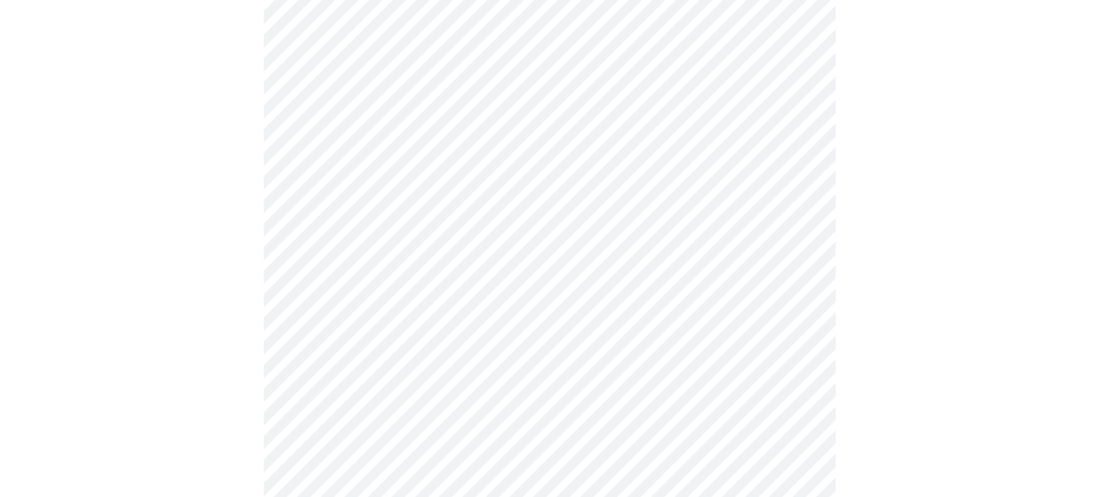
scroll to position [1204, 0]
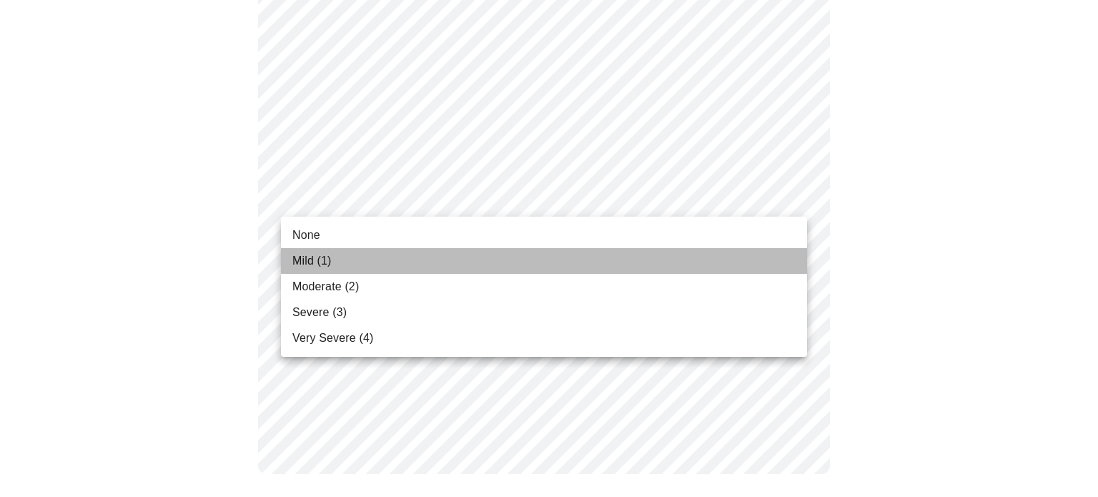
click at [482, 256] on li "Mild (1)" at bounding box center [544, 261] width 526 height 26
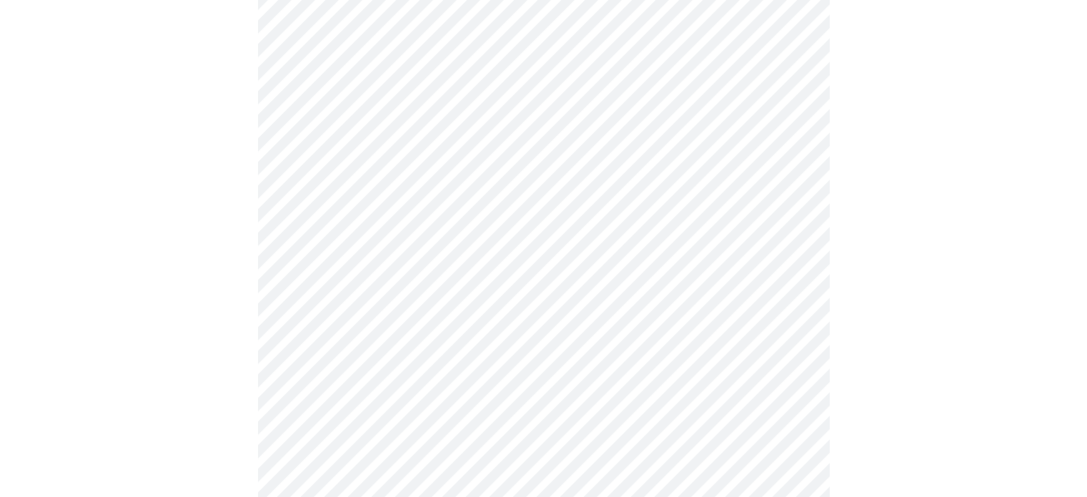
scroll to position [667, 0]
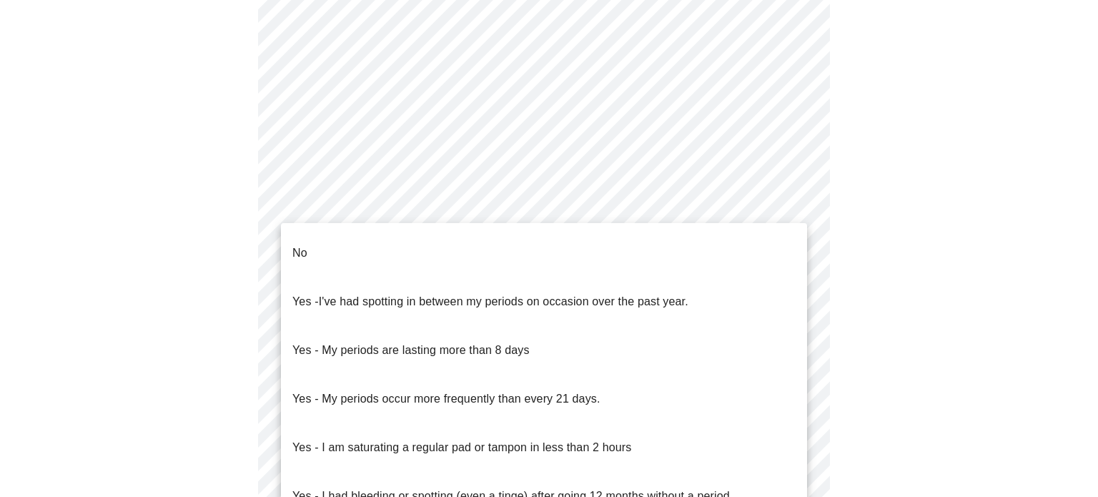
click at [377, 202] on body "MyMenopauseRx Appointments Messaging Labs 1 Uploads Medications Community Refer…" at bounding box center [549, 43] width 1086 height 1409
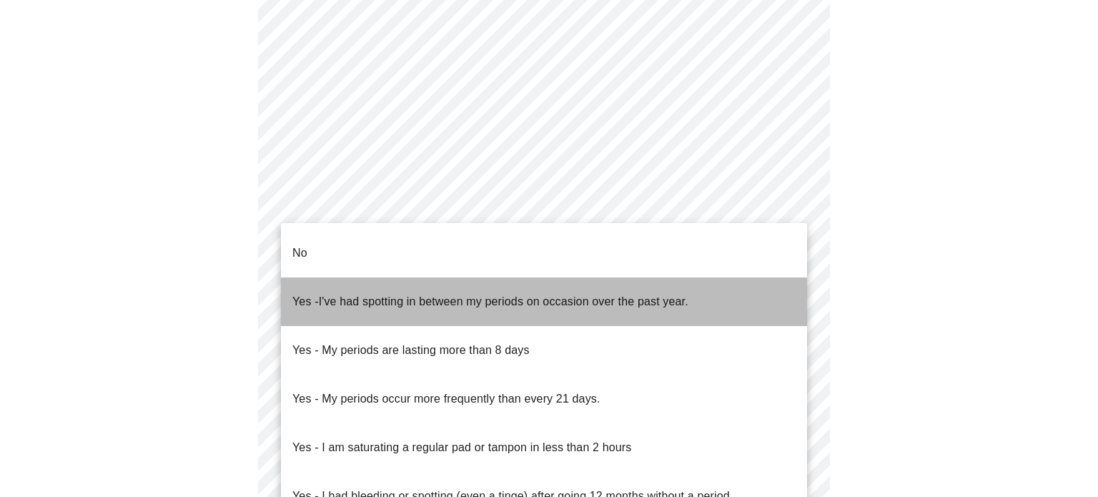
click at [455, 292] on span "Yes - I've had spotting in between my periods on occasion over the past year." at bounding box center [490, 302] width 396 height 40
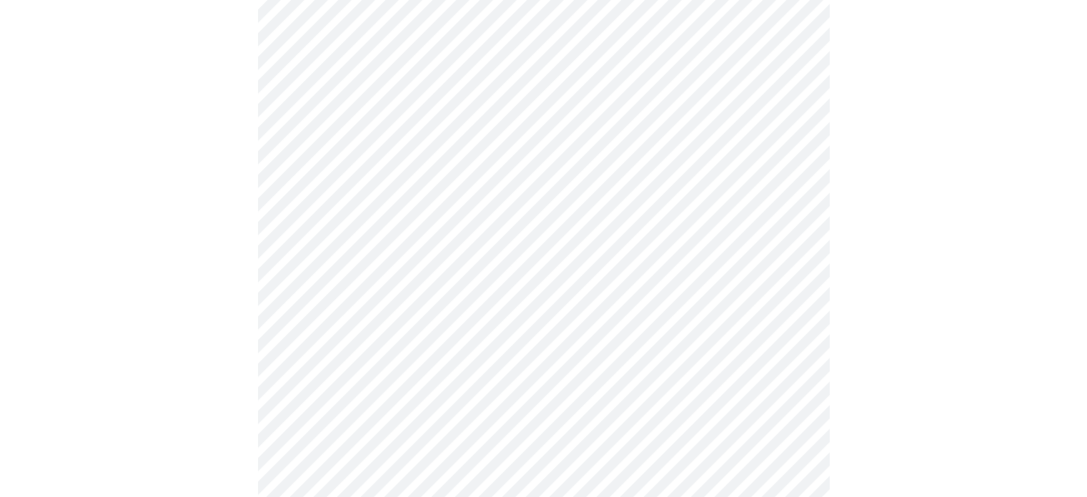
click at [455, 314] on body "MyMenopauseRx Appointments Messaging Labs 1 Uploads Medications Community Refer…" at bounding box center [544, 39] width 1076 height 1401
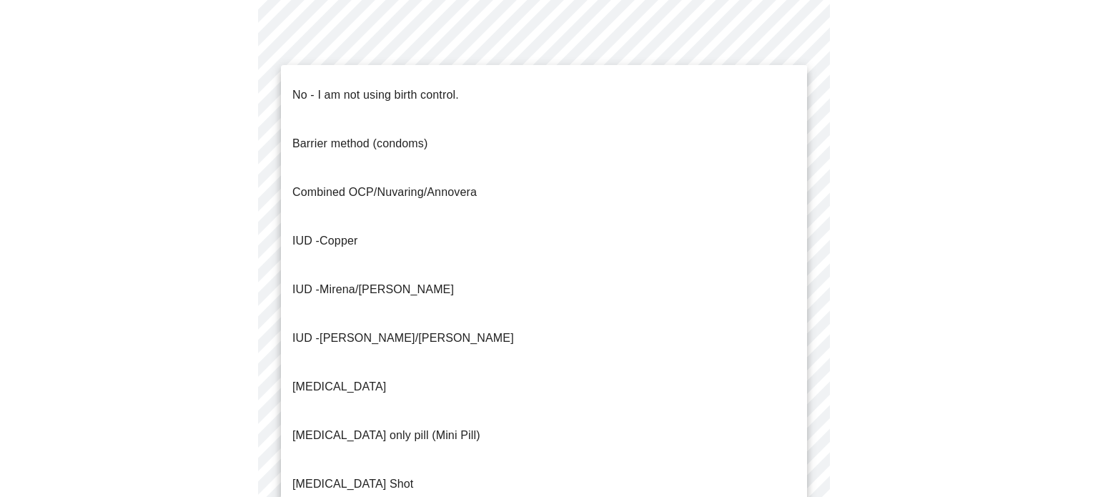
click at [429, 86] on p "No - I am not using birth control." at bounding box center [375, 94] width 167 height 17
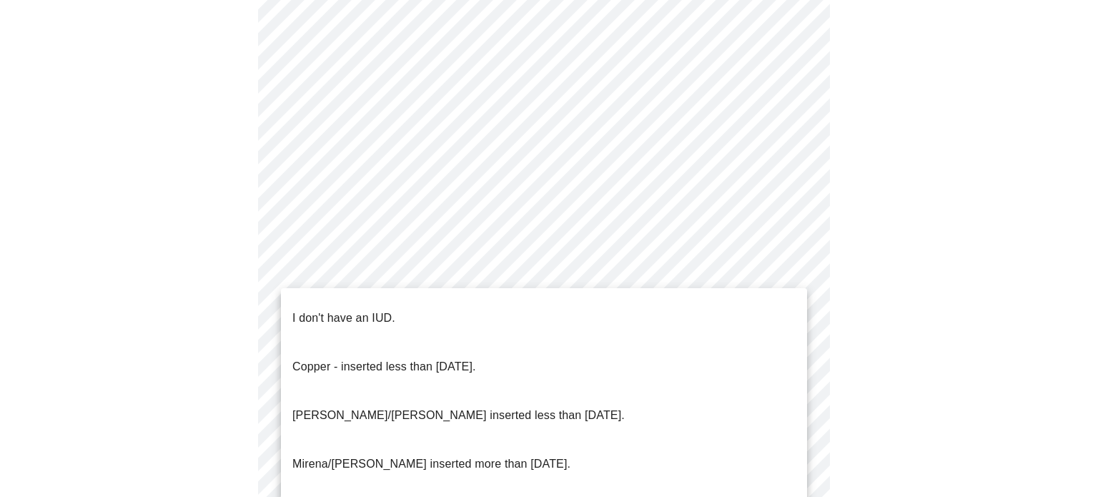
click at [346, 412] on body "MyMenopauseRx Appointments Messaging Labs 1 Uploads Medications Community Refer…" at bounding box center [549, 35] width 1086 height 1392
click at [347, 309] on p "I don't have an IUD." at bounding box center [343, 317] width 103 height 17
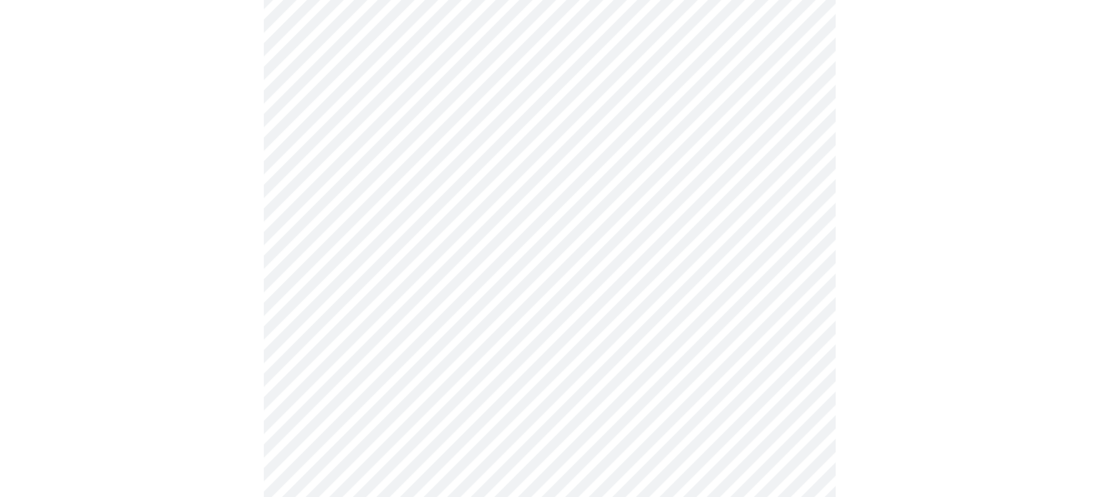
scroll to position [886, 0]
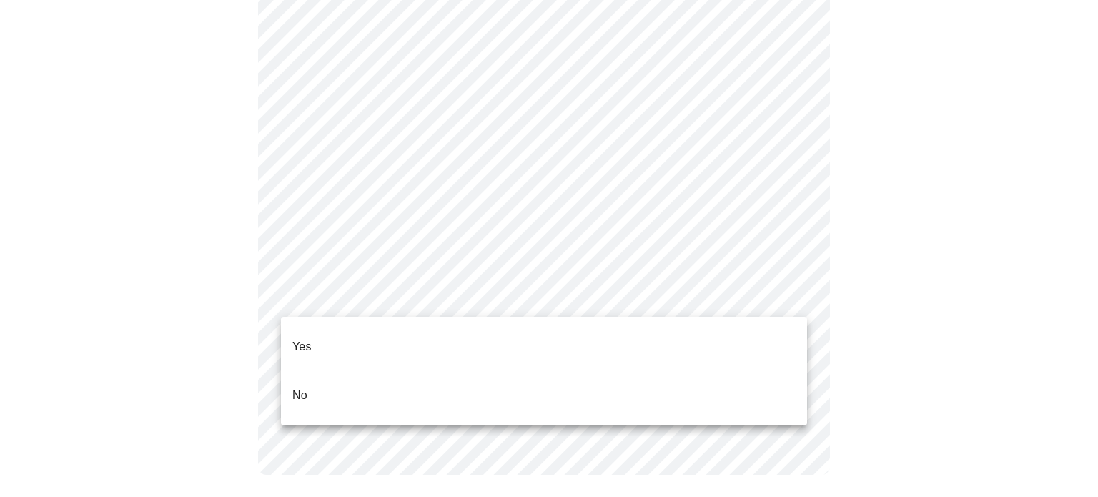
click at [309, 338] on p "Yes" at bounding box center [301, 346] width 19 height 17
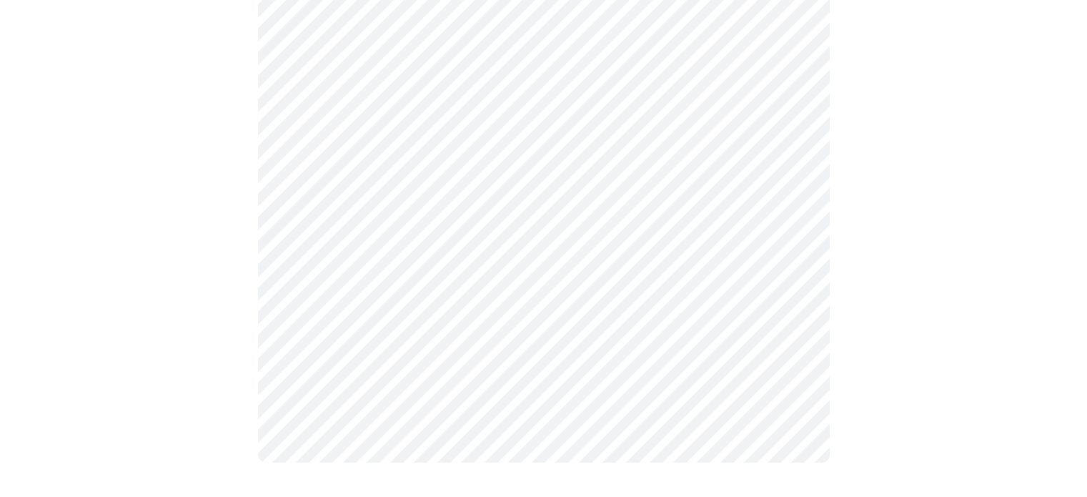
scroll to position [0, 0]
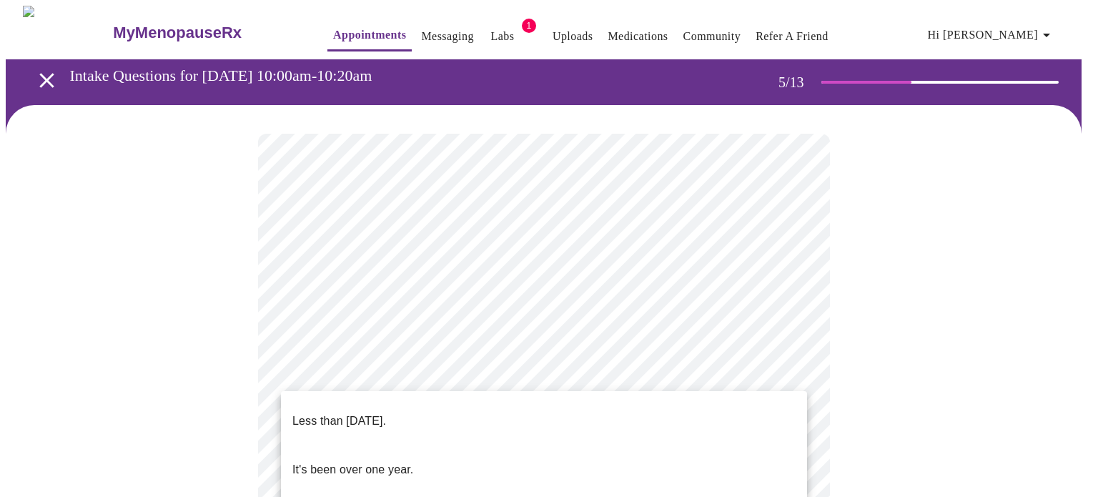
click at [386, 414] on p "Less than one year ago." at bounding box center [339, 420] width 94 height 17
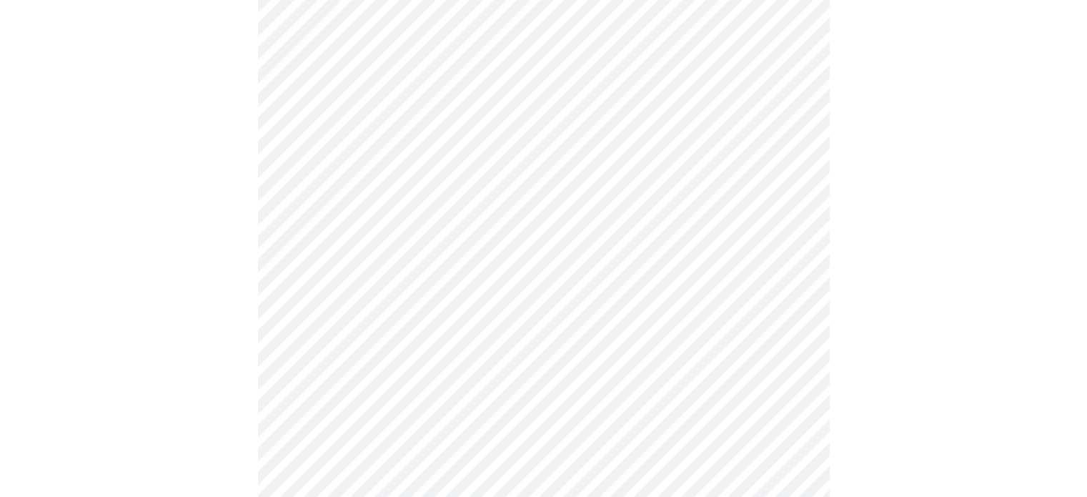
scroll to position [333, 0]
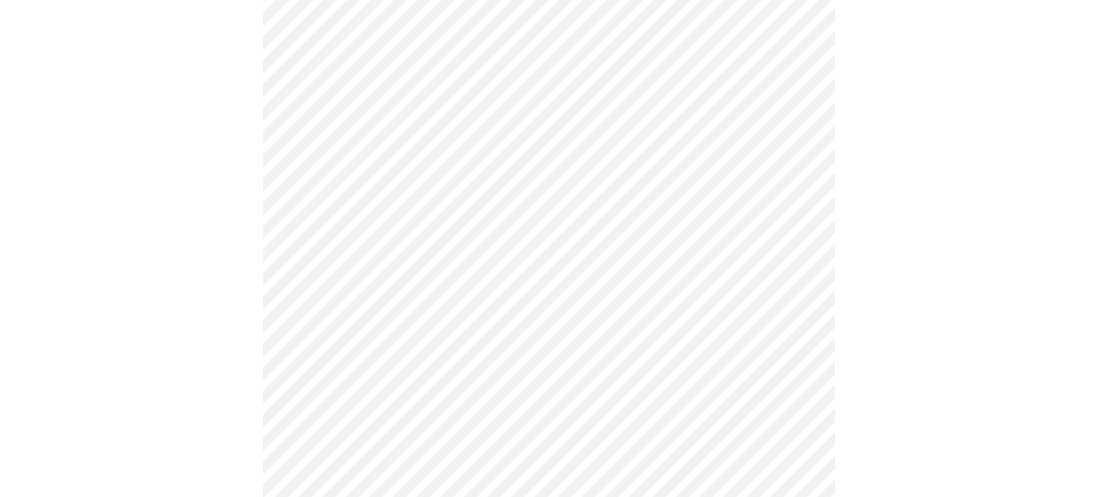
click at [712, 177] on body "MyMenopauseRx Appointments Messaging Labs 1 Uploads Medications Community Refer…" at bounding box center [549, 232] width 1086 height 1118
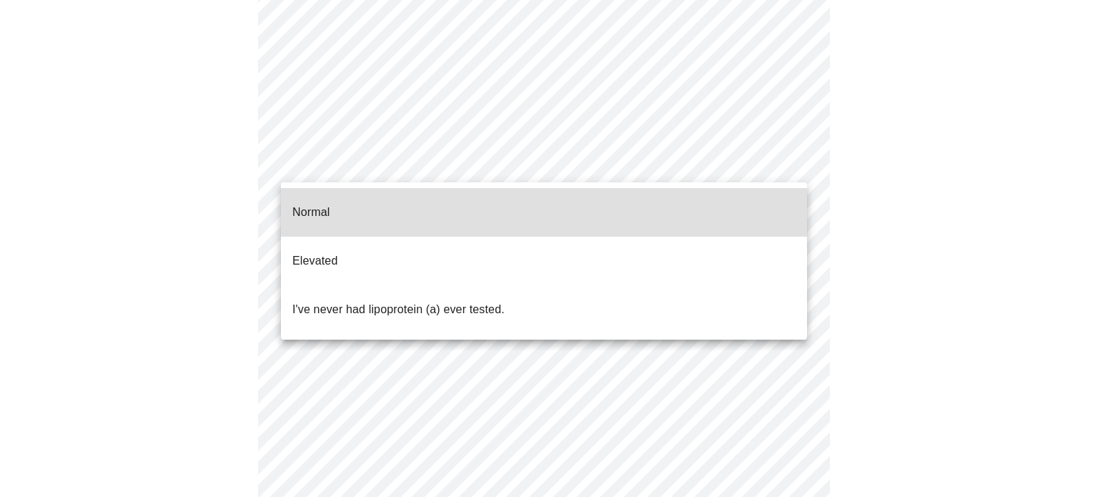
click at [377, 207] on li "Normal" at bounding box center [544, 212] width 526 height 49
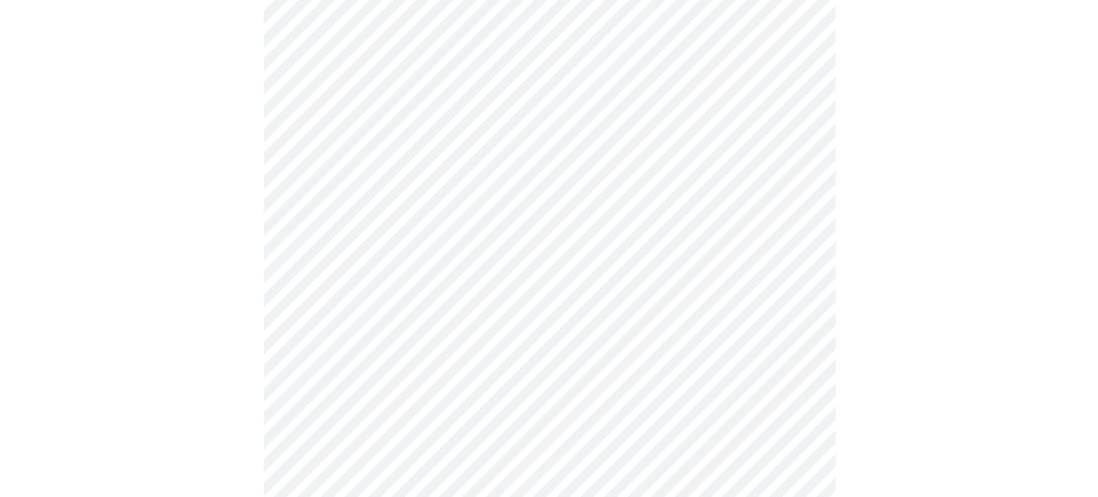
scroll to position [0, 0]
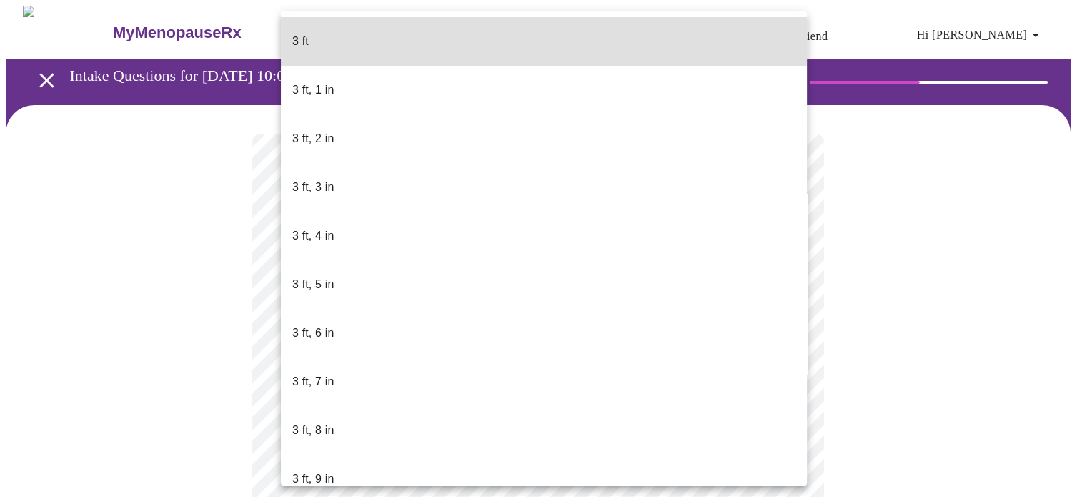
click at [407, 412] on body "MyMenopauseRx Appointments Messaging Labs 1 Uploads Medications Community Refer…" at bounding box center [544, 387] width 1076 height 763
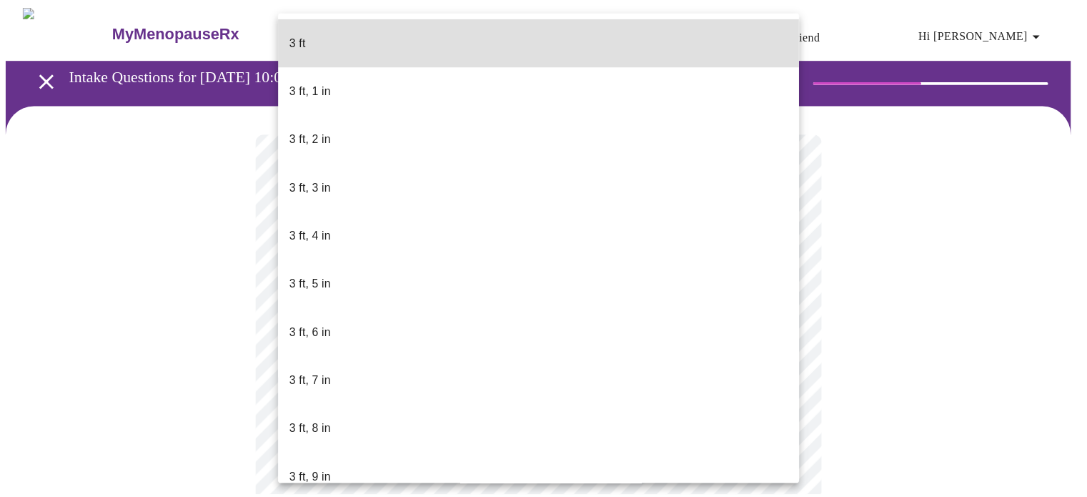
scroll to position [833, 0]
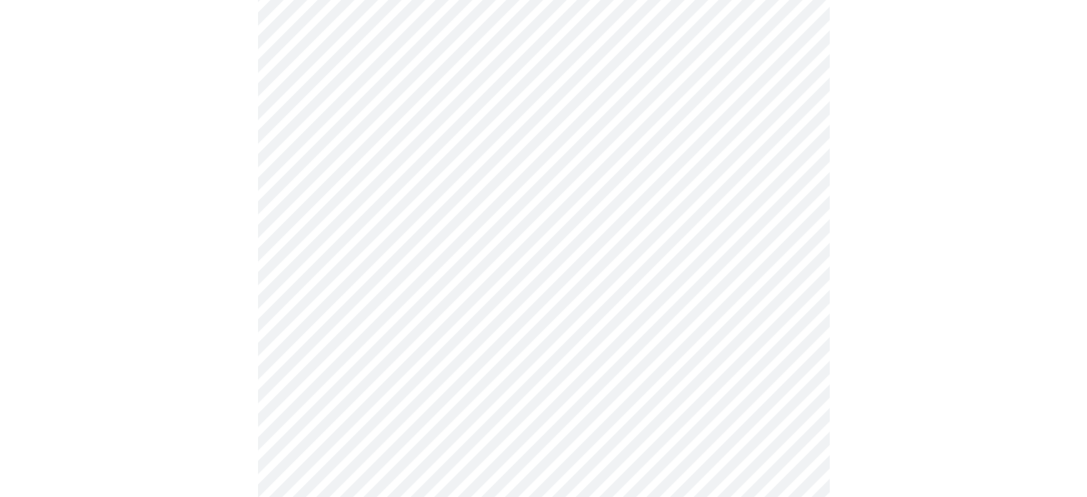
scroll to position [3669, 0]
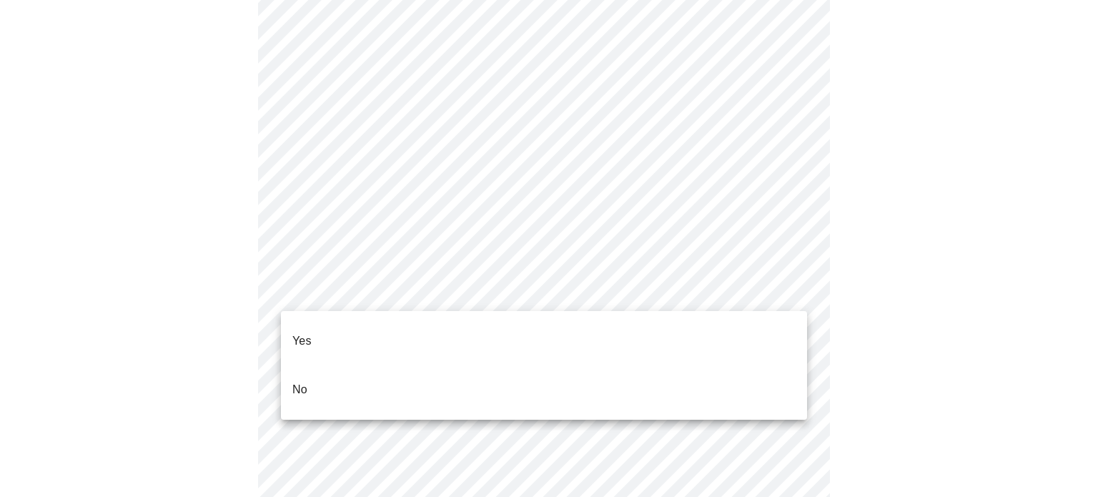
click at [294, 381] on p "No" at bounding box center [299, 389] width 15 height 17
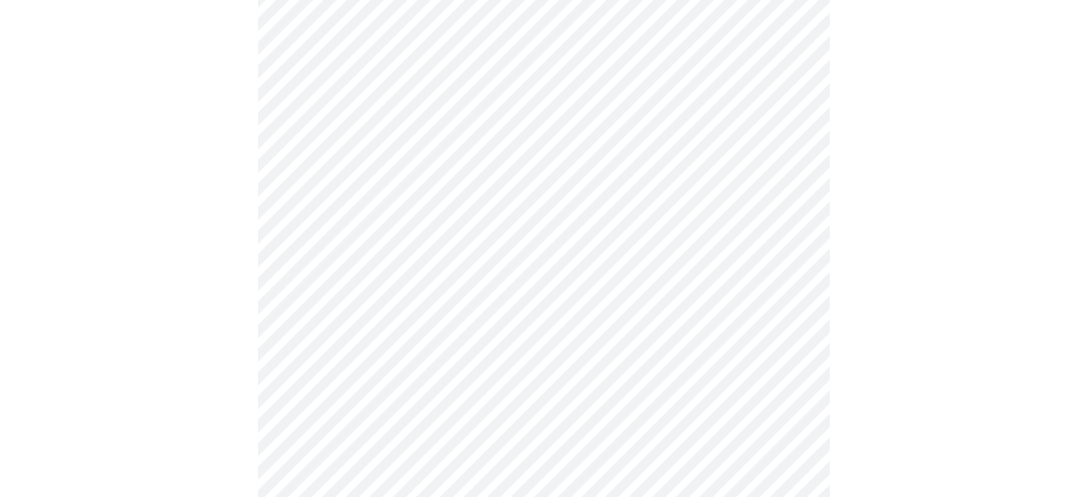
scroll to position [833, 0]
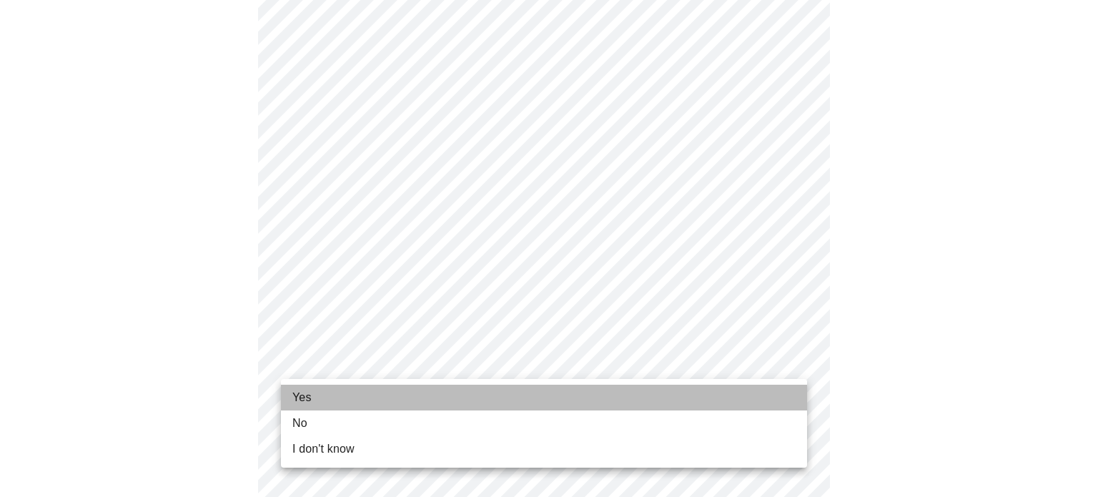
click at [309, 395] on span "Yes" at bounding box center [301, 397] width 19 height 17
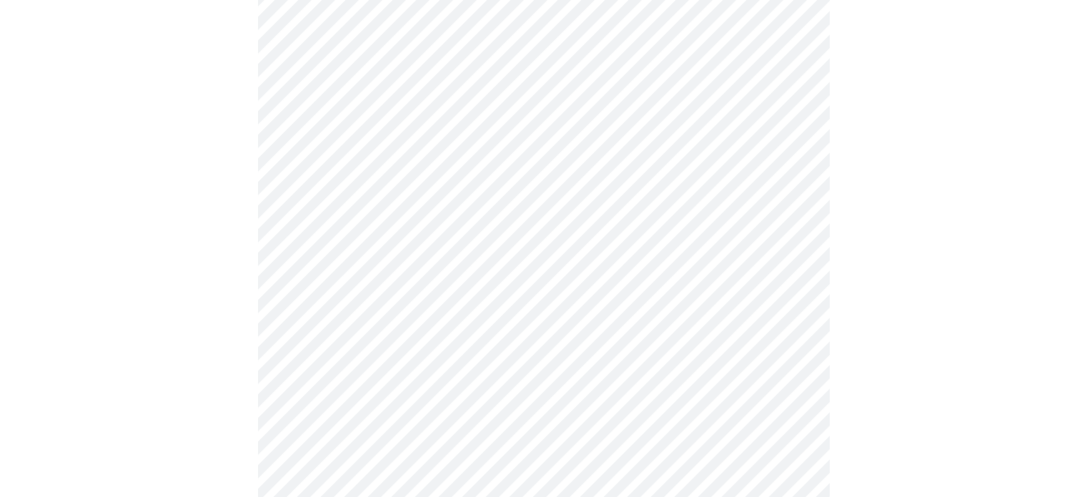
scroll to position [167, 0]
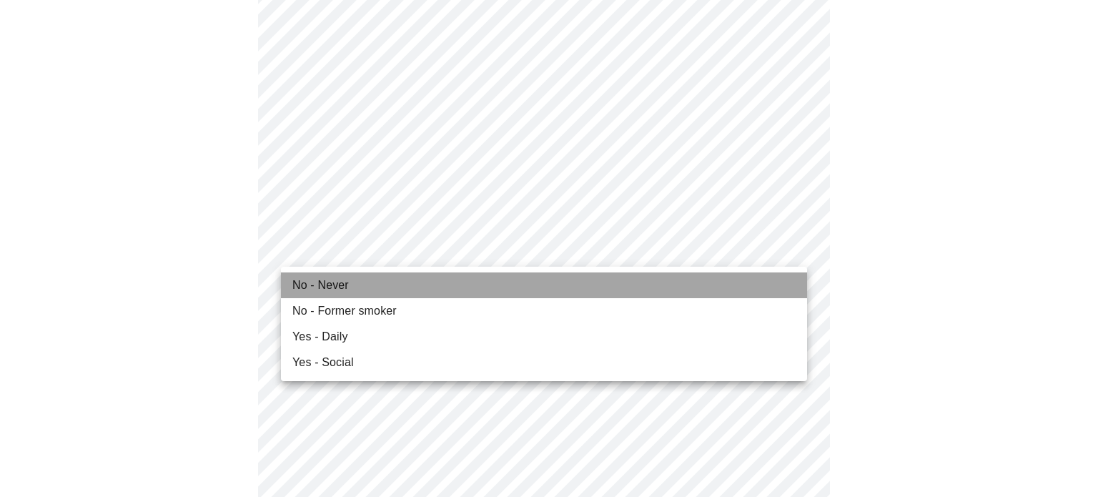
click at [332, 288] on span "No - Never" at bounding box center [320, 285] width 56 height 17
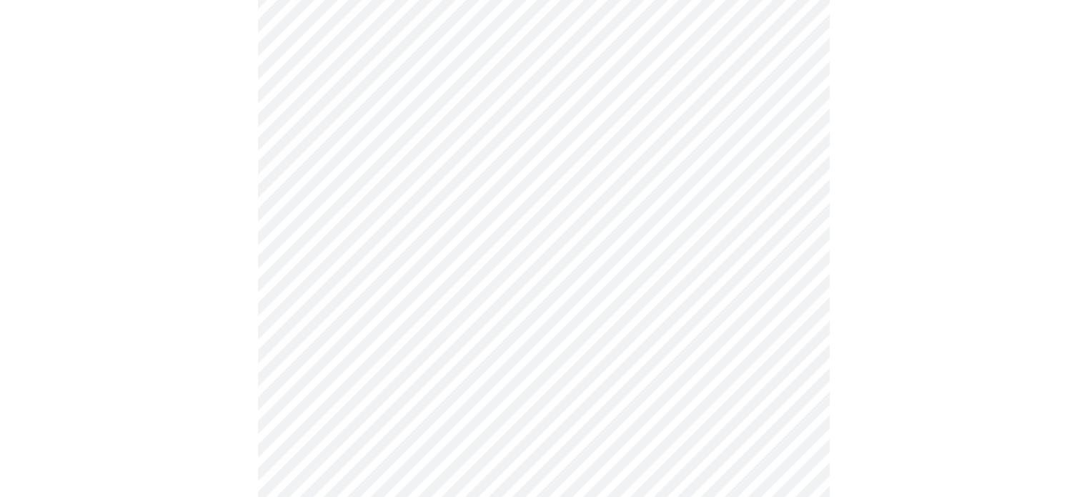
scroll to position [1167, 0]
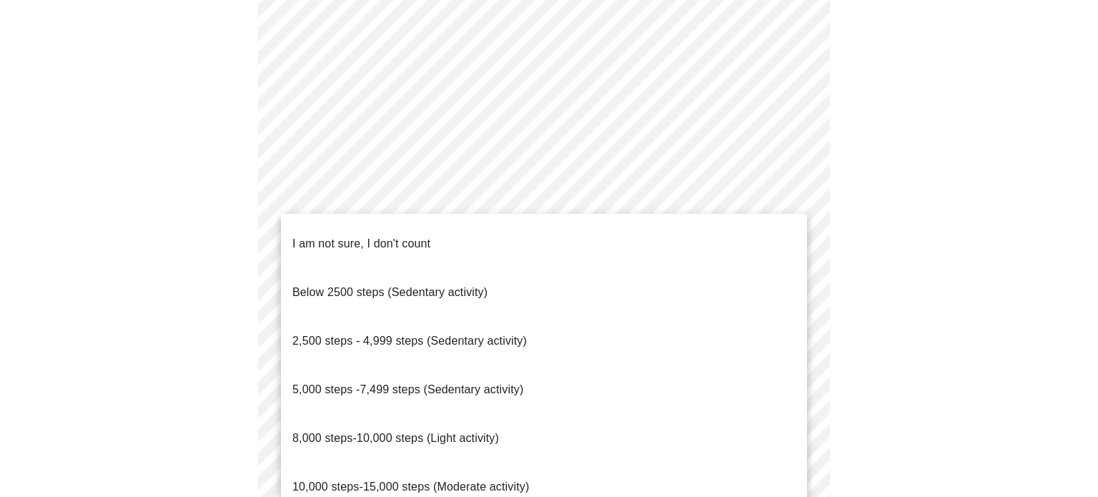
click at [375, 237] on span "I am not sure, I don't count" at bounding box center [361, 243] width 138 height 12
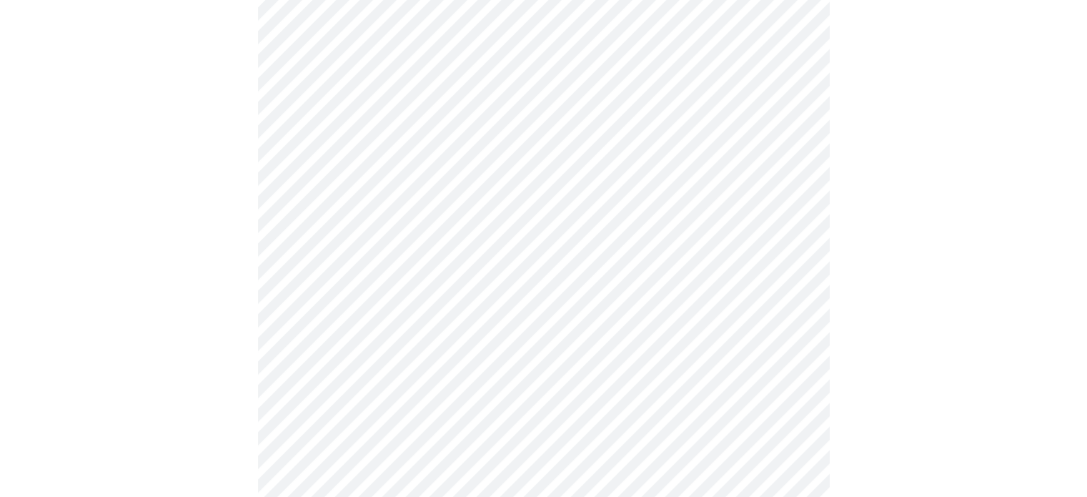
scroll to position [1334, 0]
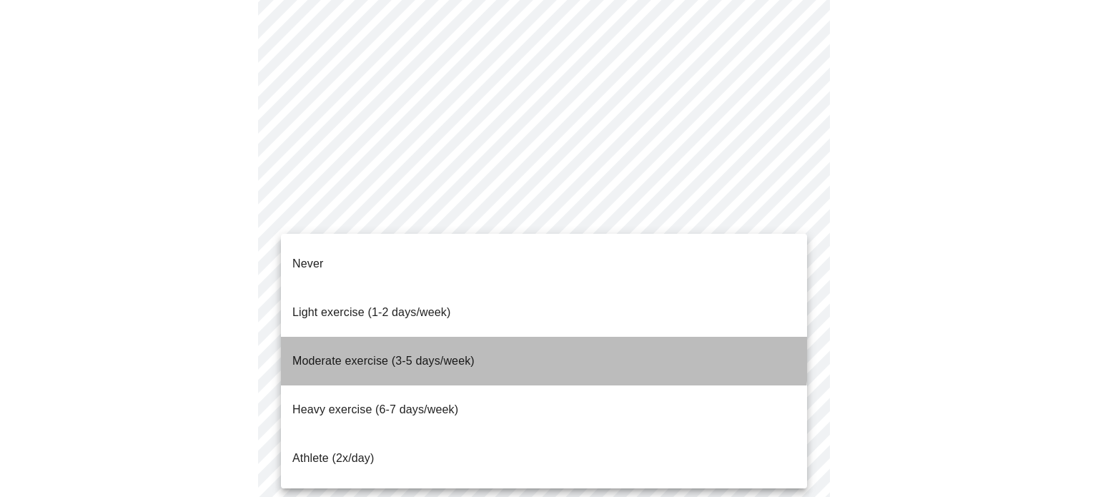
click at [445, 354] on span "Moderate exercise (3-5 days/week)" at bounding box center [383, 360] width 182 height 12
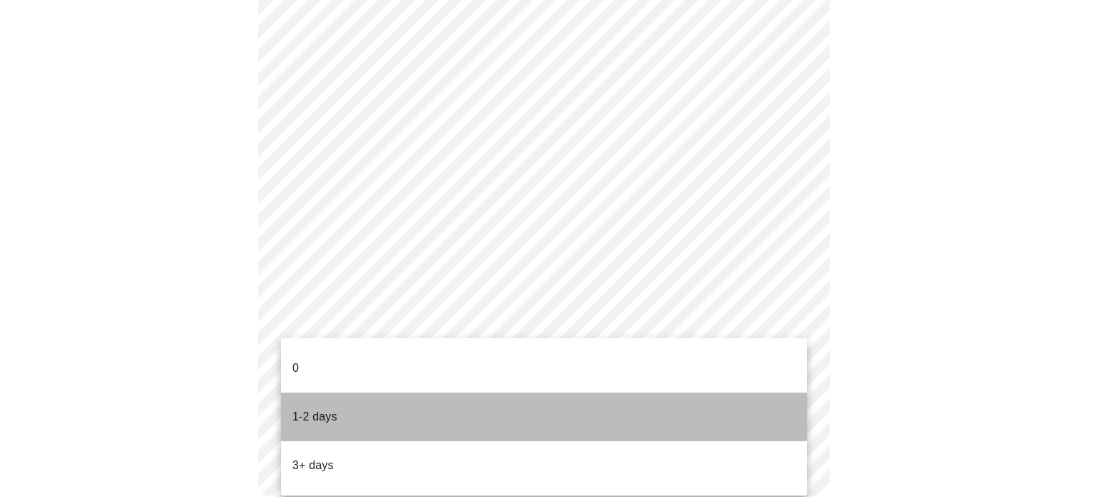
click at [356, 392] on li "1-2 days" at bounding box center [544, 416] width 526 height 49
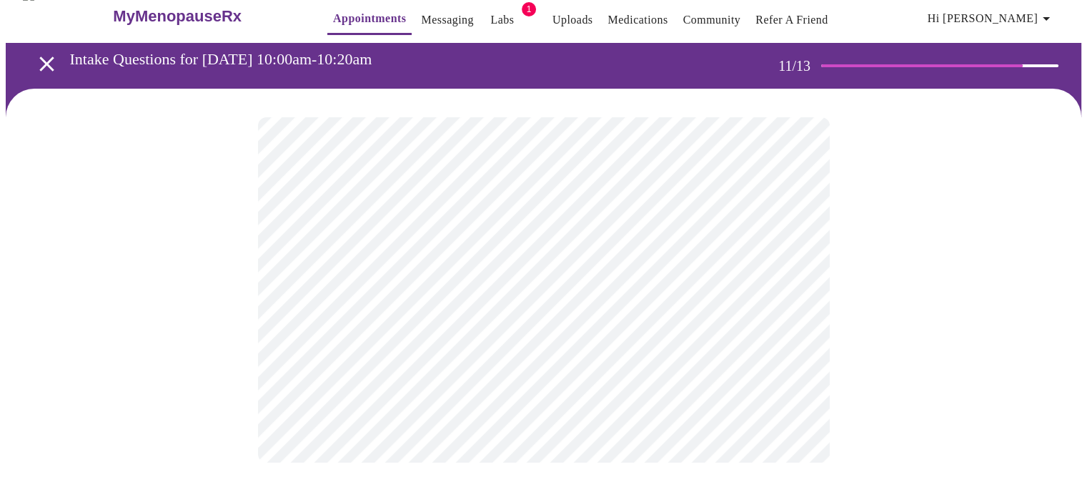
scroll to position [0, 0]
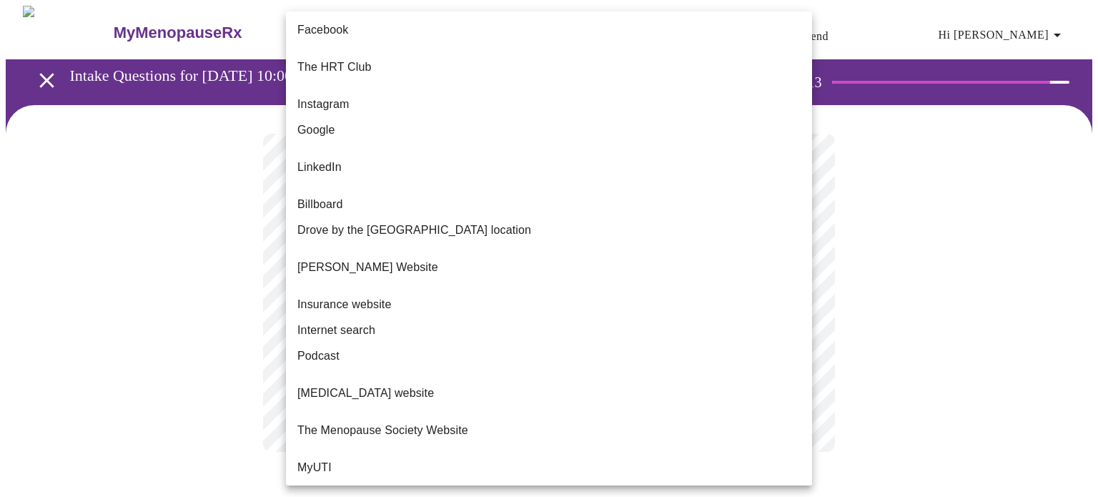
click at [455, 302] on body "MyMenopauseRx Appointments Messaging Labs 1 Uploads Medications Community Refer…" at bounding box center [549, 243] width 1086 height 475
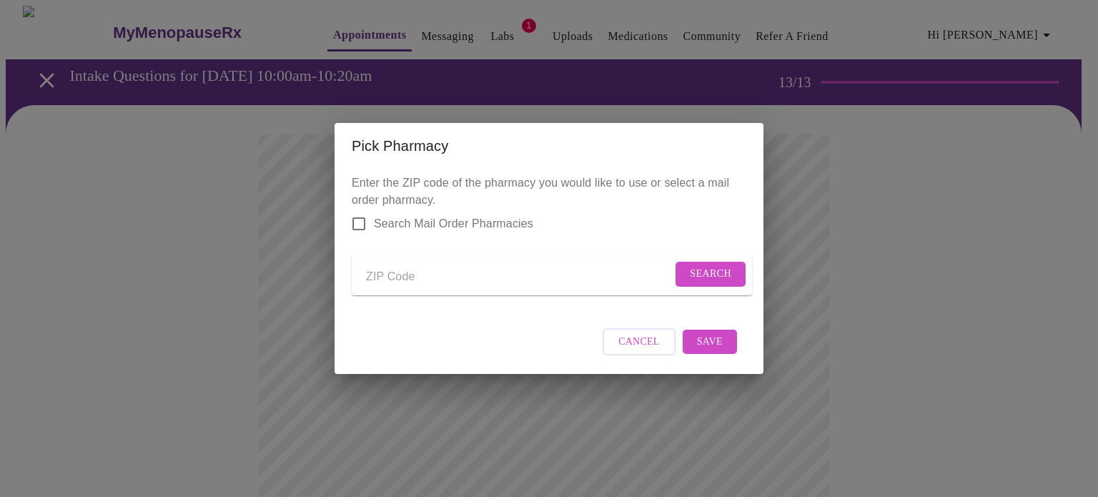
click at [560, 279] on input "Send a message to your care team" at bounding box center [519, 276] width 306 height 23
click at [377, 271] on input "6-189" at bounding box center [519, 276] width 306 height 23
type input "60189"
click at [720, 269] on span "Search" at bounding box center [710, 274] width 41 height 18
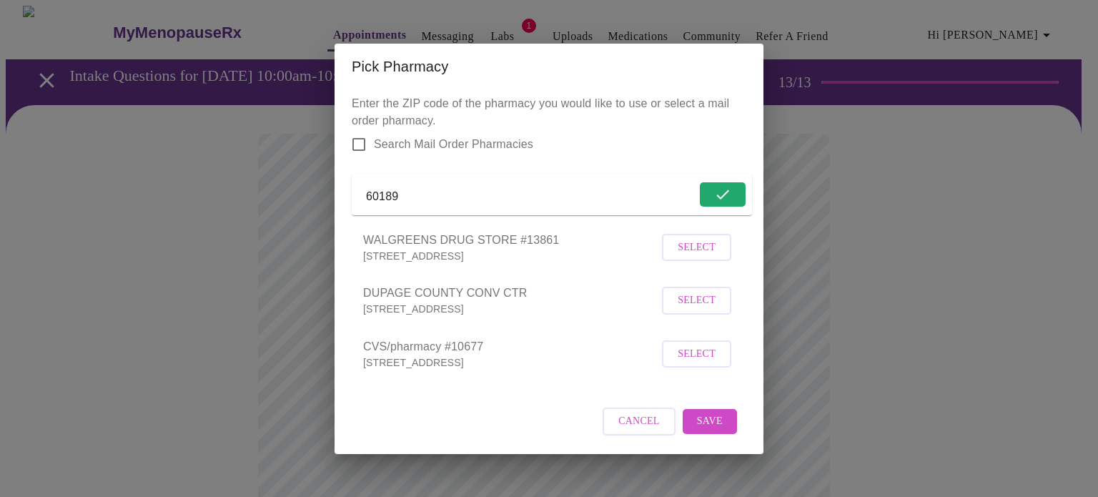
click at [714, 257] on span "Select" at bounding box center [697, 248] width 38 height 18
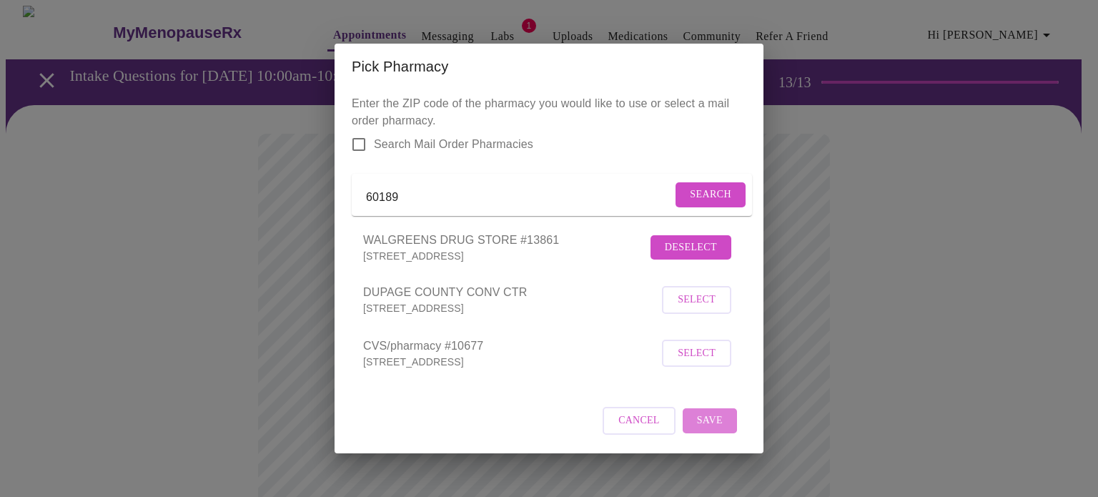
click at [718, 430] on span "Save" at bounding box center [710, 421] width 26 height 18
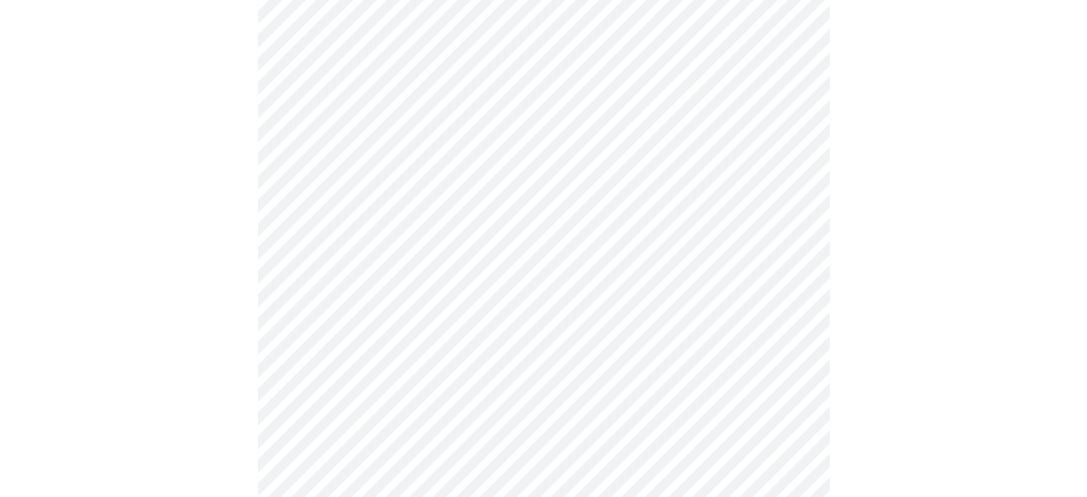
scroll to position [575, 0]
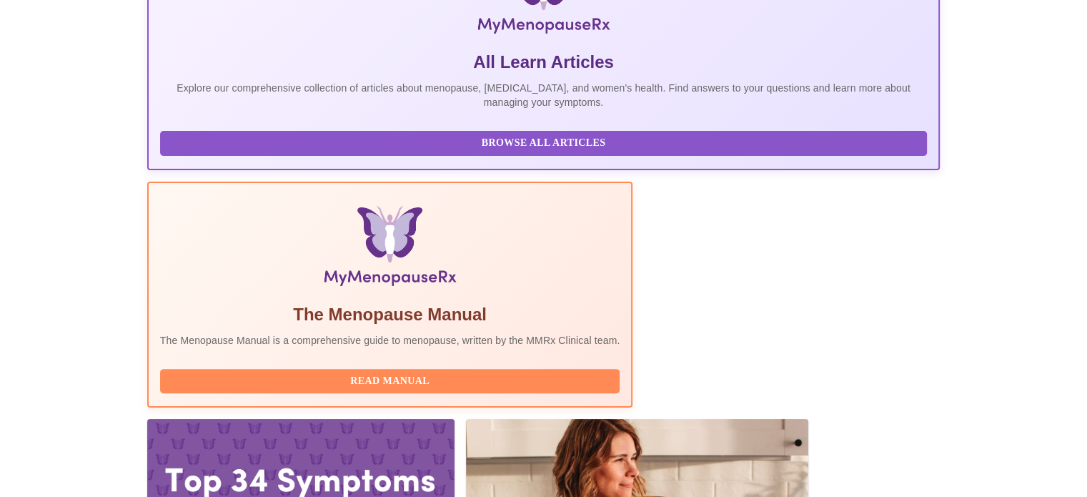
scroll to position [357, 0]
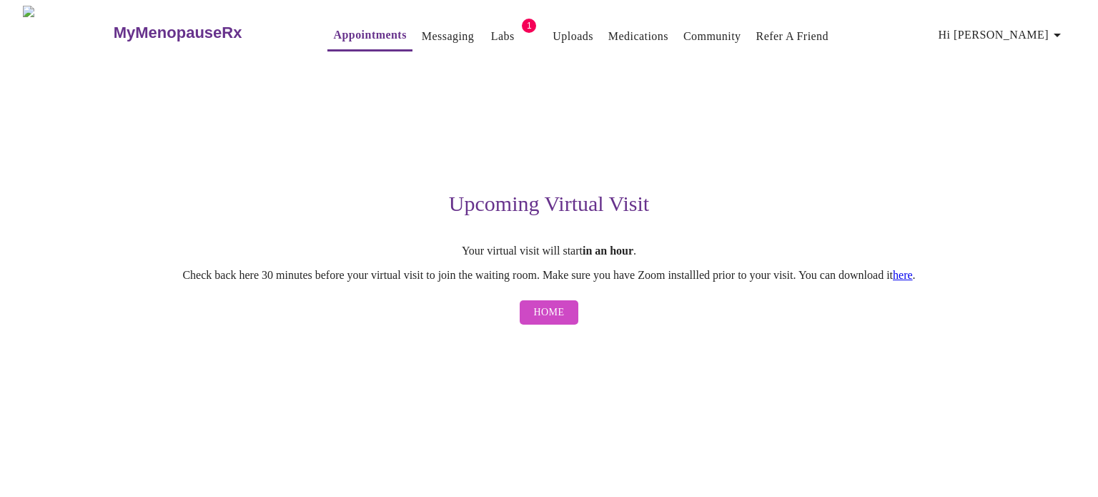
click at [913, 279] on link "here" at bounding box center [903, 275] width 20 height 12
